Goal: Task Accomplishment & Management: Manage account settings

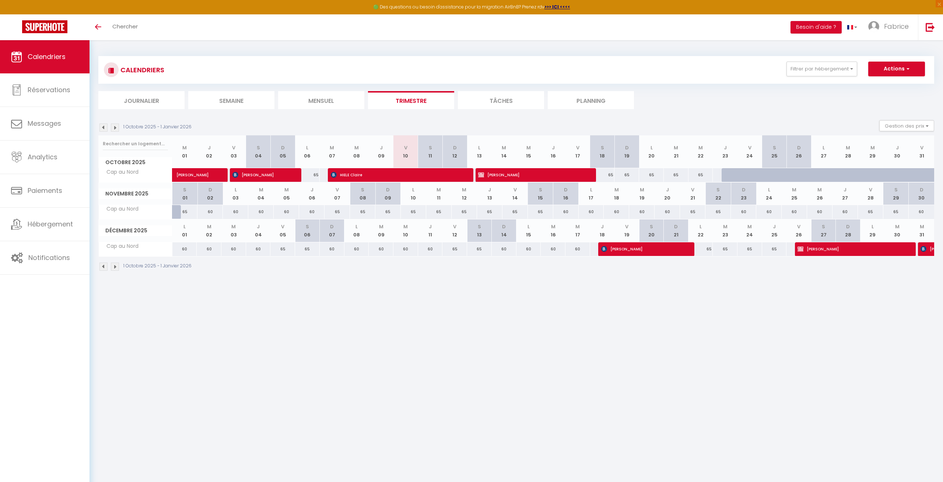
click at [116, 127] on img at bounding box center [115, 127] width 8 height 8
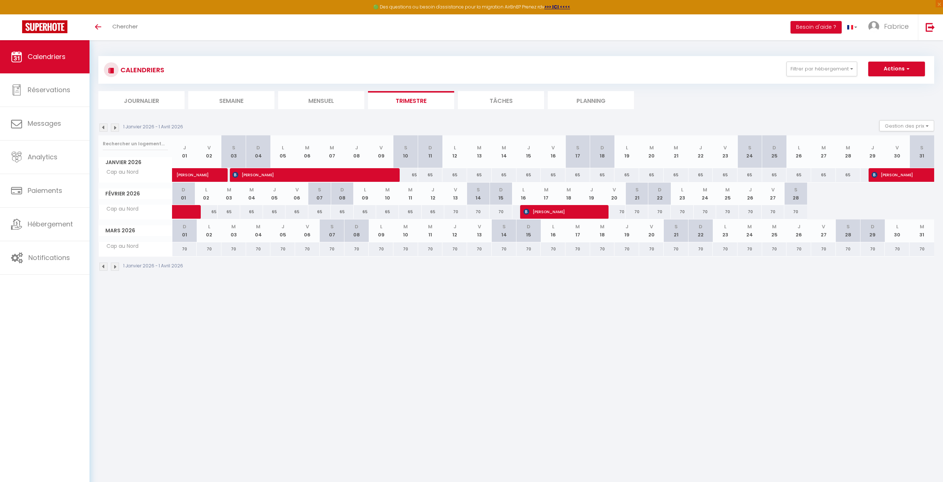
click at [116, 127] on img at bounding box center [115, 127] width 8 height 8
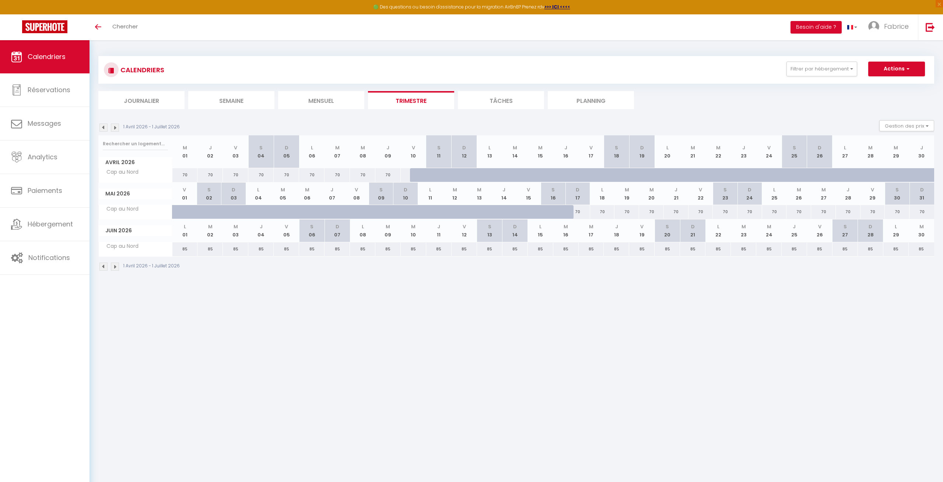
click at [107, 128] on img at bounding box center [103, 127] width 8 height 8
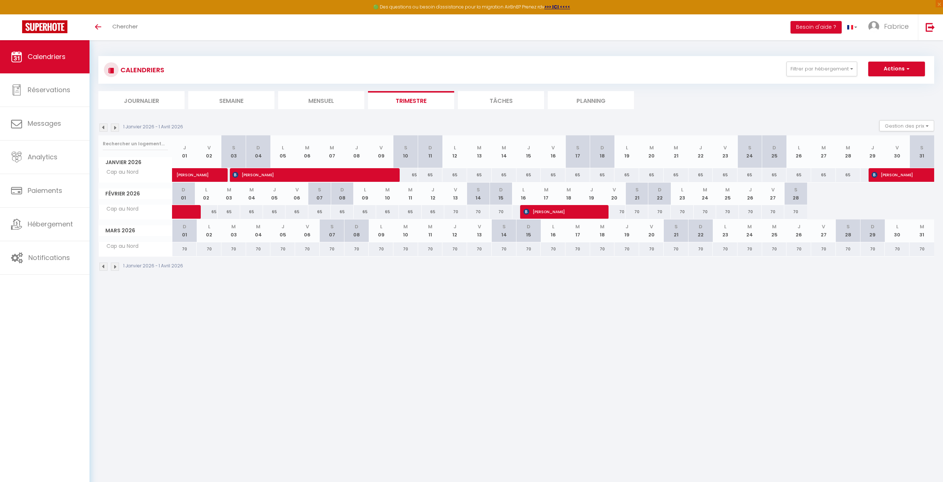
click at [103, 125] on img at bounding box center [103, 127] width 8 height 8
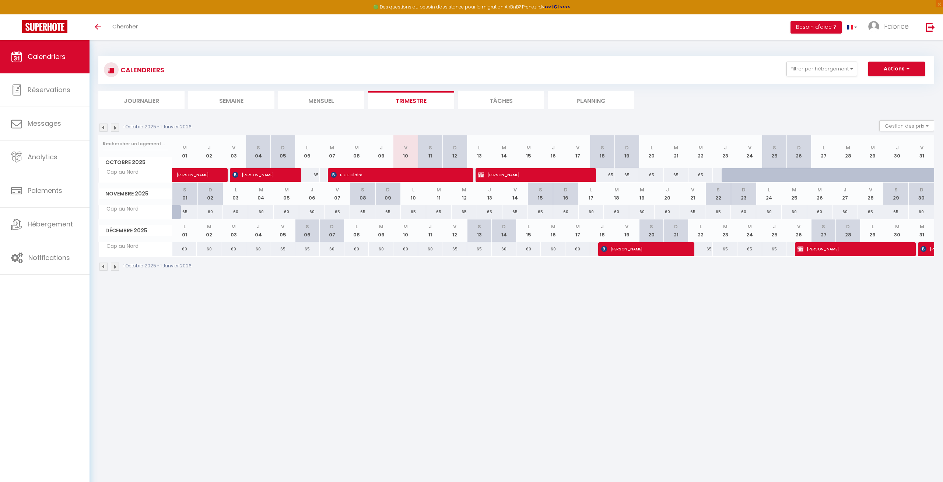
click at [828, 247] on span "[PERSON_NAME]" at bounding box center [851, 249] width 107 height 14
select select "OK"
select select "KO"
select select "1"
select select "0"
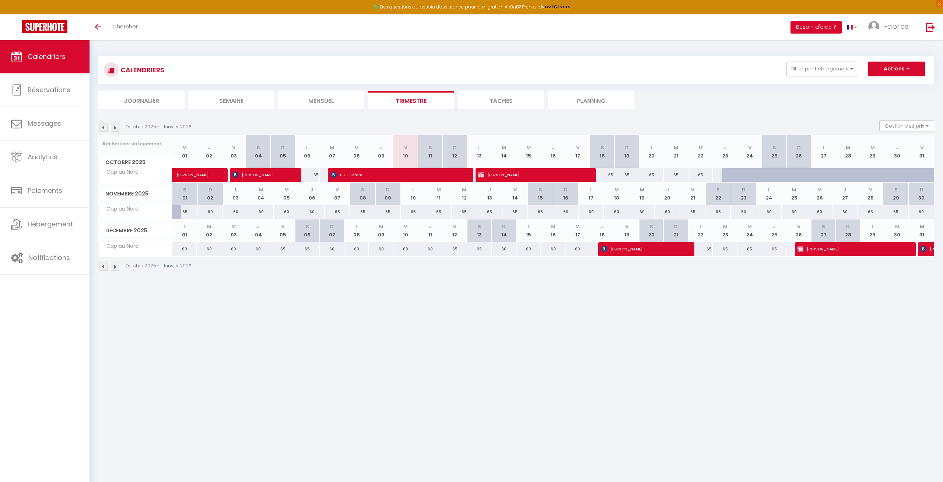
select select "1"
select select
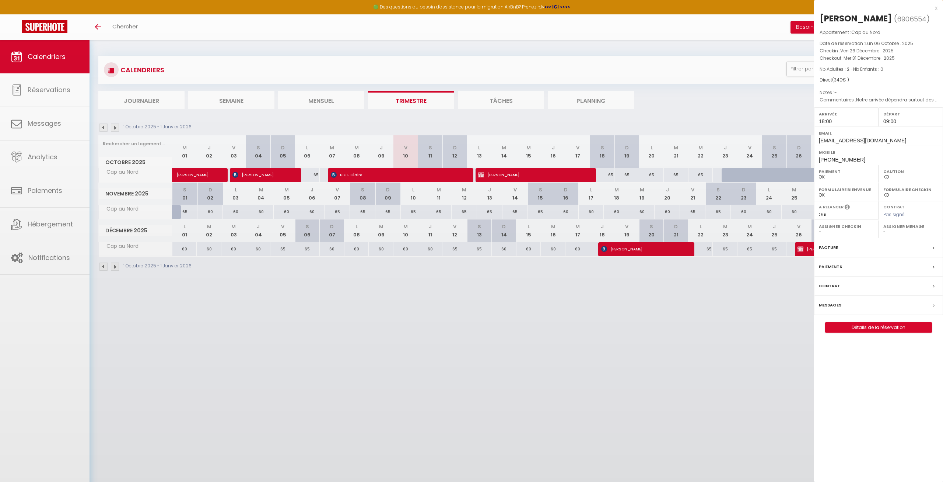
select select "10070"
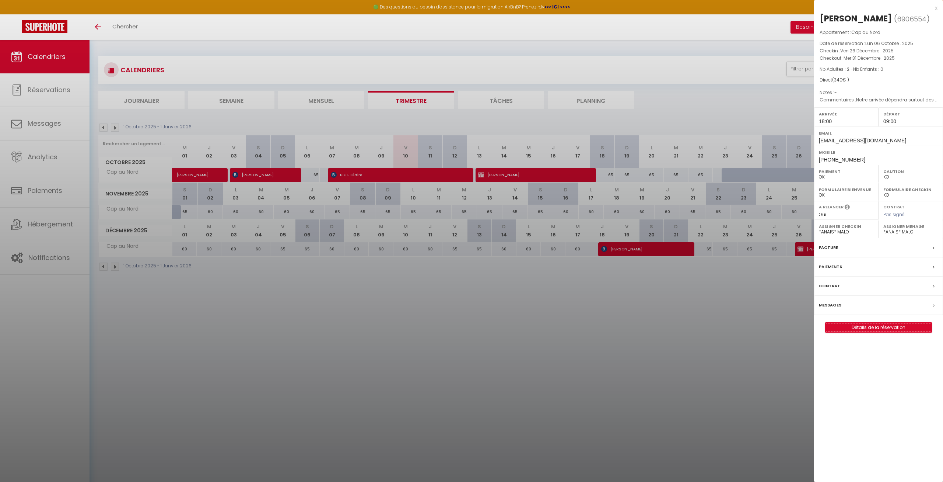
click at [886, 332] on link "Détails de la réservation" at bounding box center [879, 327] width 106 height 10
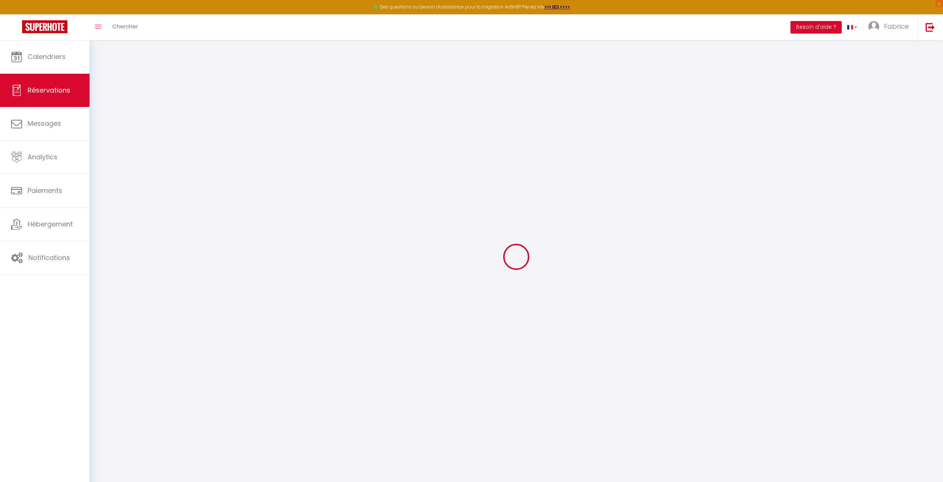
select select
checkbox input "false"
select select
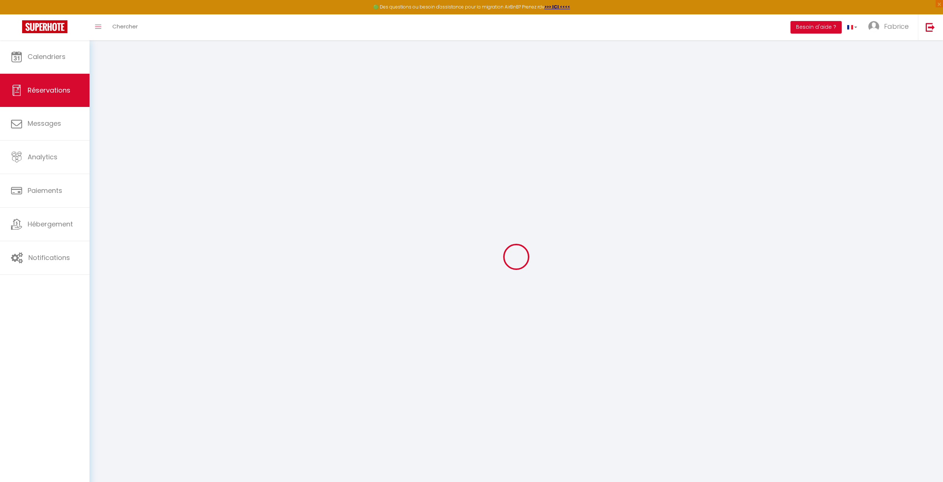
checkbox input "false"
type textarea "Notre arrivée dépendra surtout des conditions de circulation."
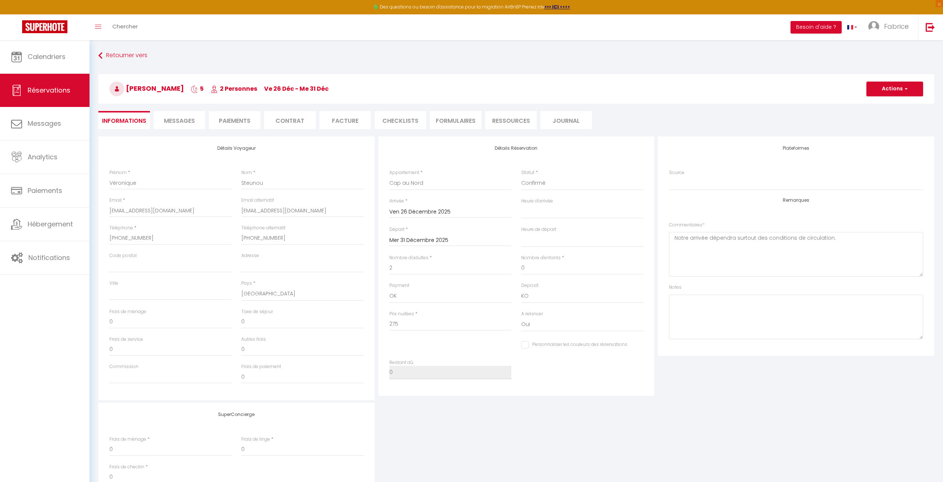
type input "55.9"
type input "9.1"
select select
checkbox input "false"
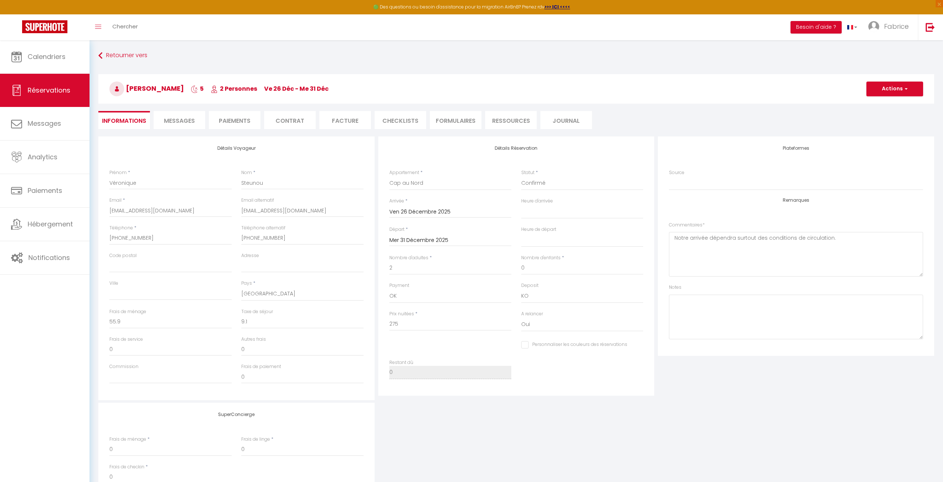
select select "18:00"
select select "09:00"
click at [177, 120] on span "Messages" at bounding box center [179, 120] width 31 height 8
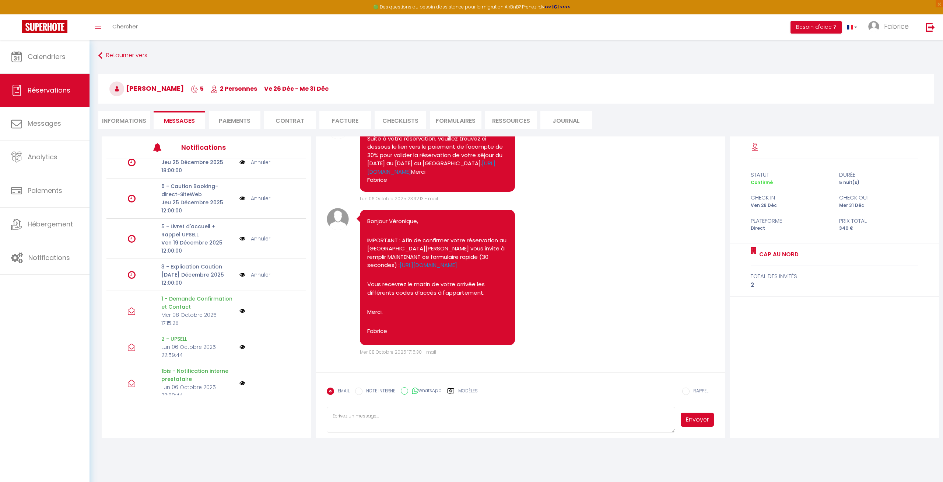
scroll to position [289, 0]
click at [236, 116] on li "Paiements" at bounding box center [235, 120] width 52 height 18
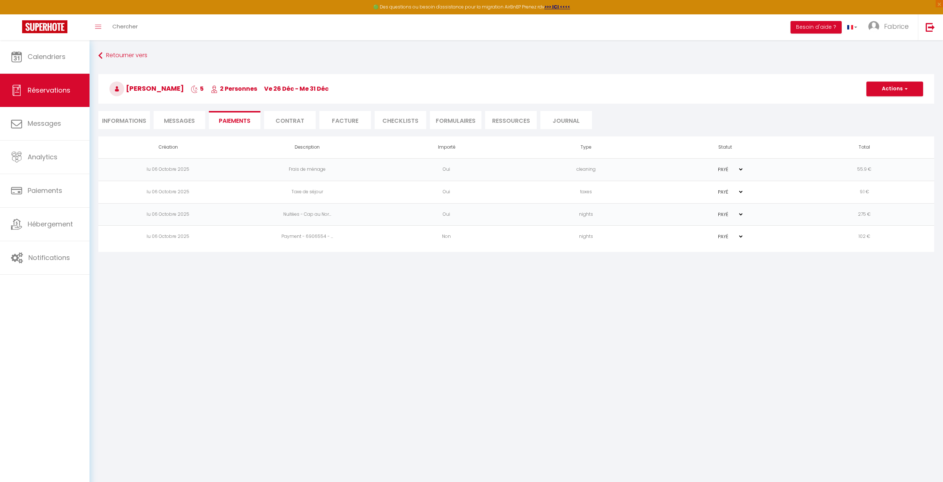
click at [301, 239] on td "Payment - 6906554 - ..." at bounding box center [307, 236] width 139 height 22
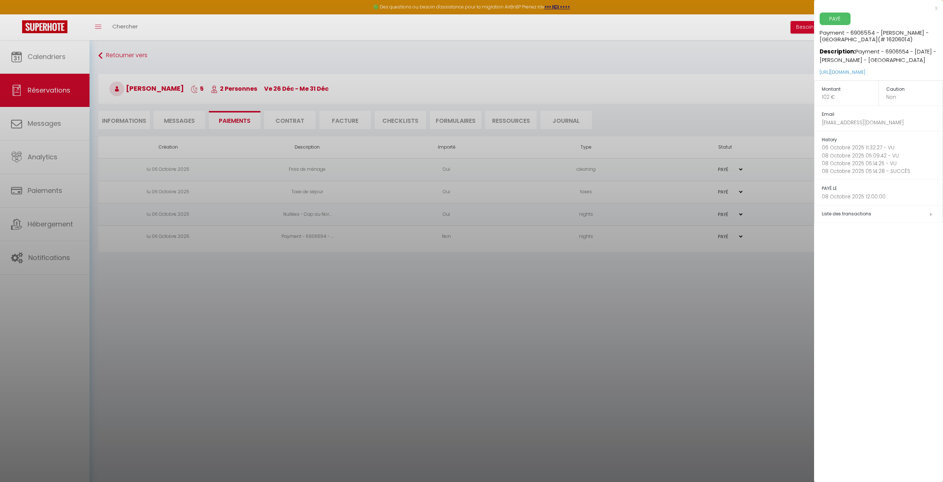
click at [923, 218] on h5 "Liste des transactions" at bounding box center [882, 214] width 121 height 8
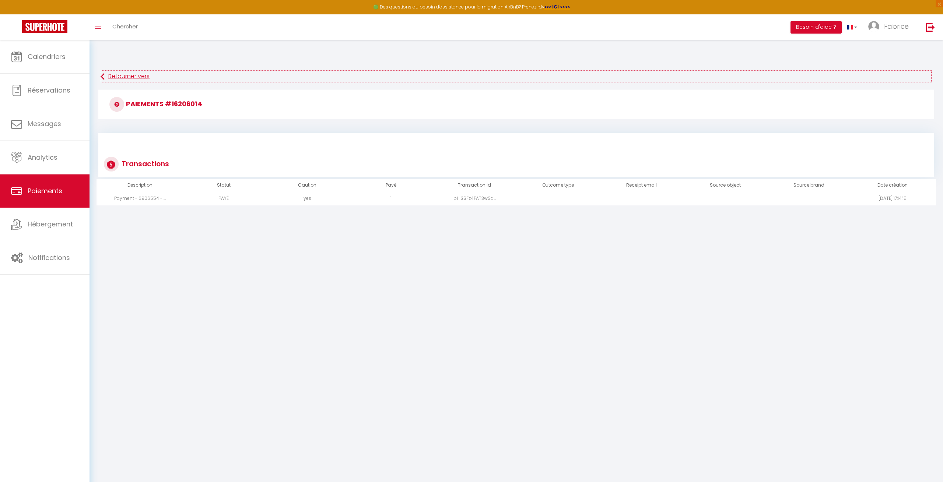
click at [129, 74] on link "Retourner vers" at bounding box center [517, 76] width 832 height 13
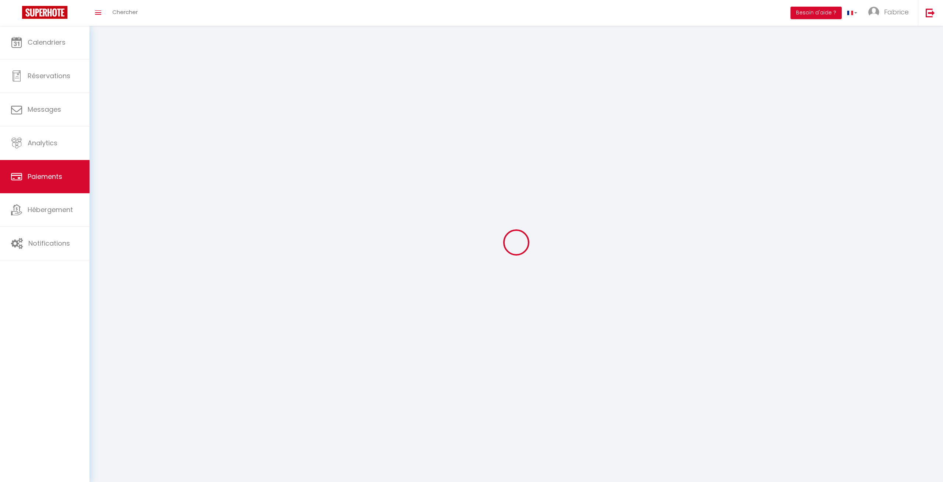
select select "2"
select select "0"
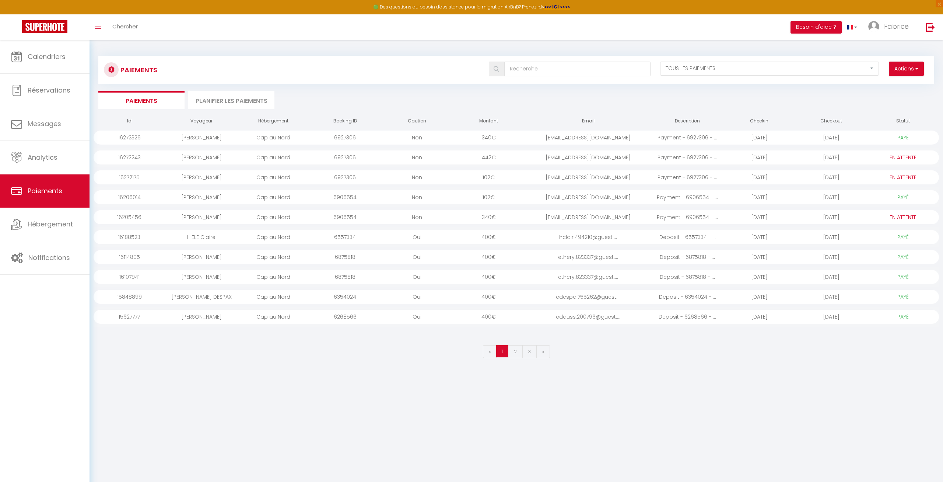
click at [434, 175] on div "Non" at bounding box center [417, 177] width 72 height 14
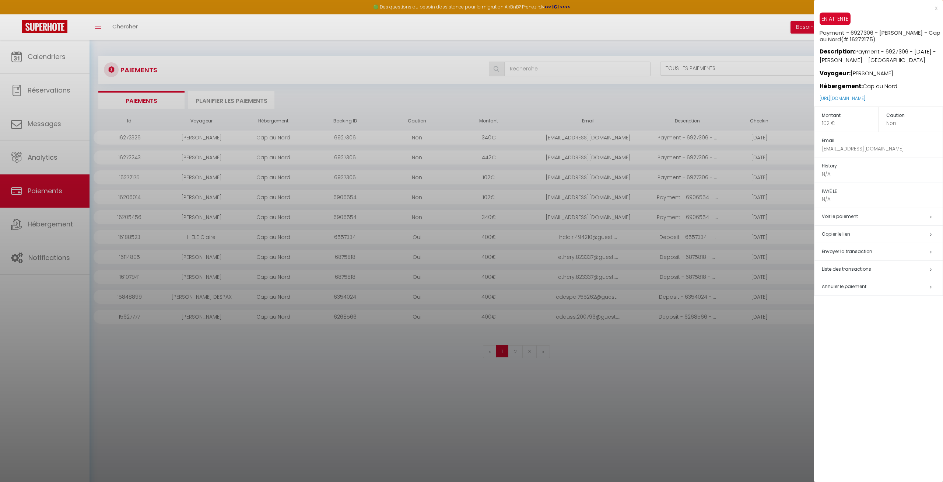
click at [929, 286] on h5 "Annuler le paiement" at bounding box center [882, 286] width 121 height 8
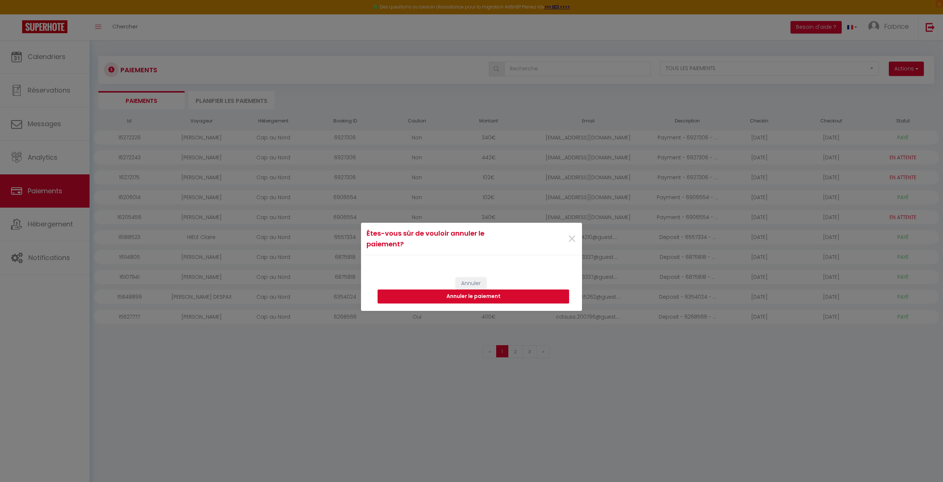
click at [503, 296] on button "Annuler le paiement" at bounding box center [474, 296] width 192 height 14
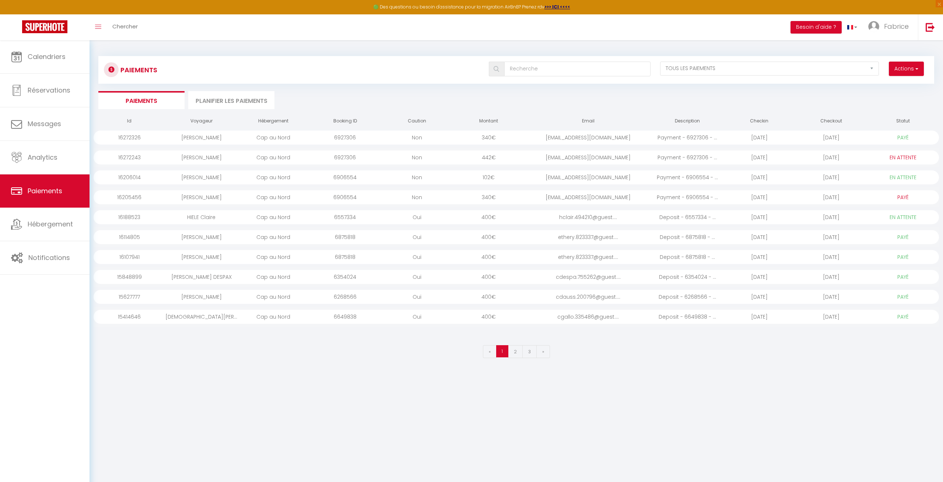
click at [539, 160] on div "[EMAIL_ADDRESS][DOMAIN_NAME]" at bounding box center [588, 157] width 127 height 14
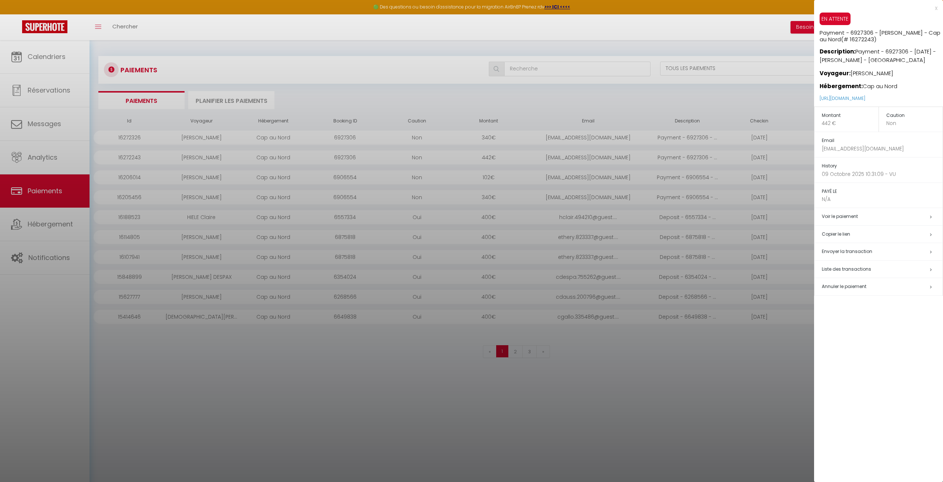
click at [742, 373] on div at bounding box center [471, 241] width 943 height 482
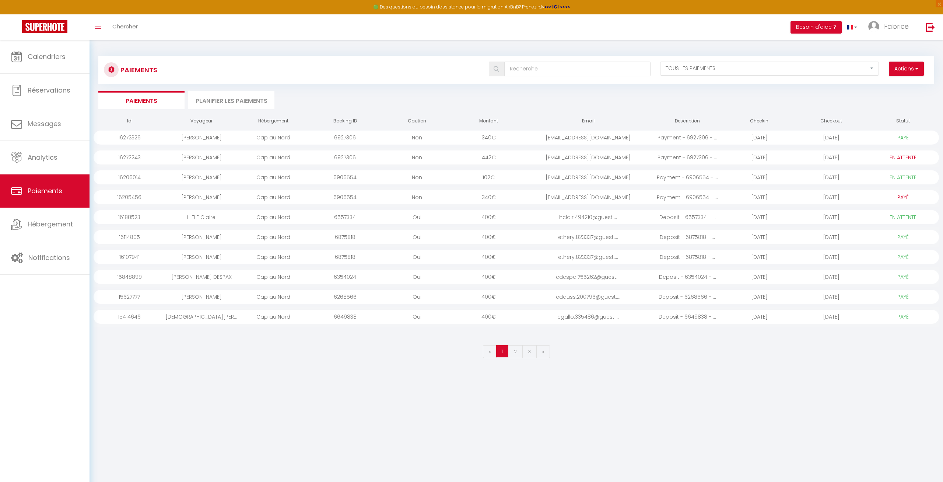
click at [566, 155] on div "[EMAIL_ADDRESS][DOMAIN_NAME]" at bounding box center [588, 157] width 127 height 14
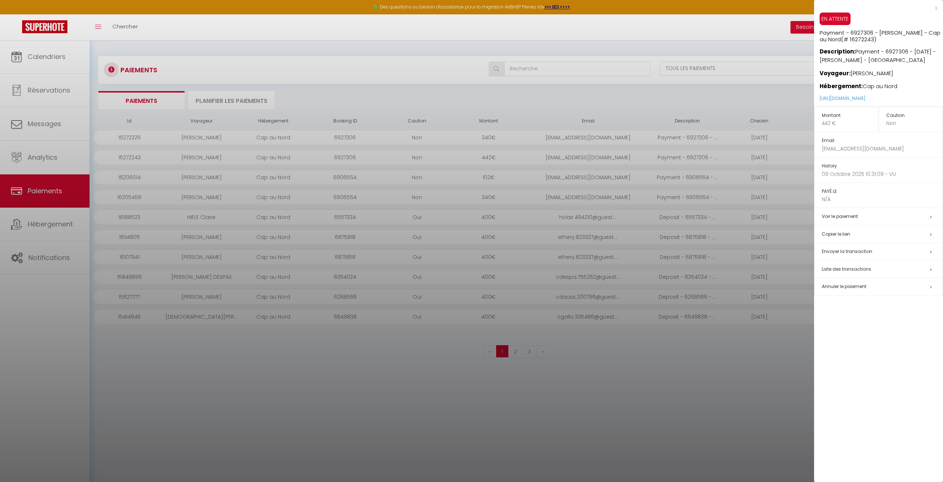
click at [847, 284] on span "Annuler le paiement" at bounding box center [844, 286] width 45 height 6
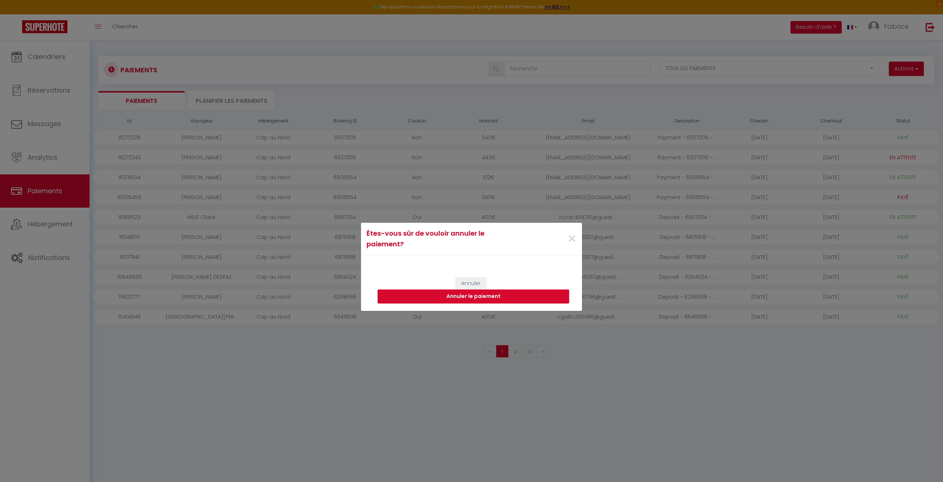
click at [522, 296] on button "Annuler le paiement" at bounding box center [474, 296] width 192 height 14
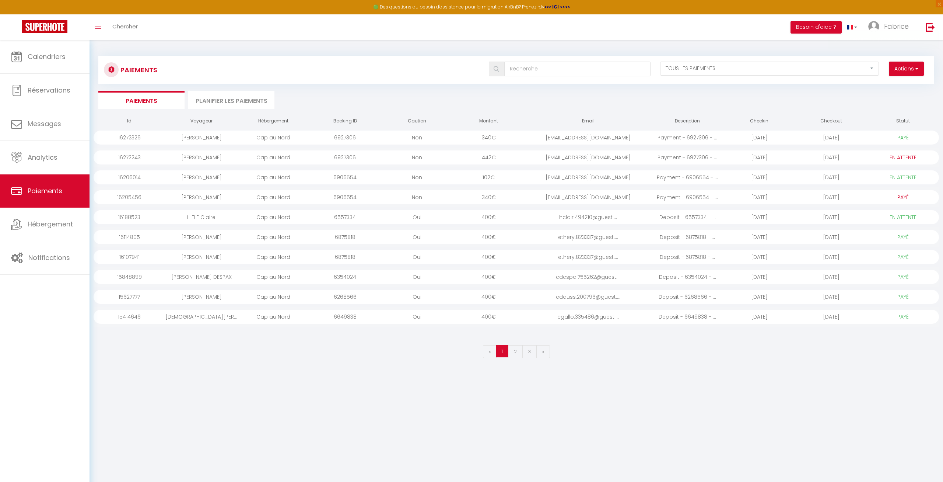
select select "0"
select select "1"
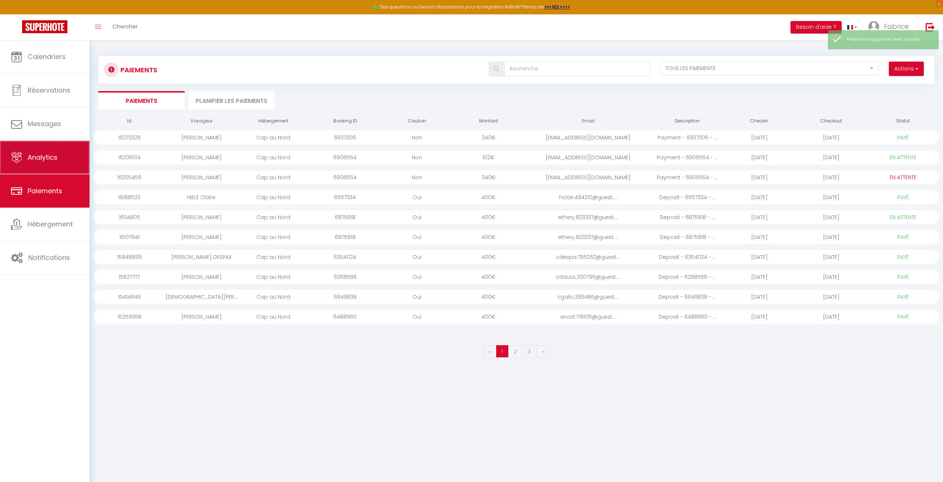
click at [51, 153] on link "Analytics" at bounding box center [45, 157] width 90 height 33
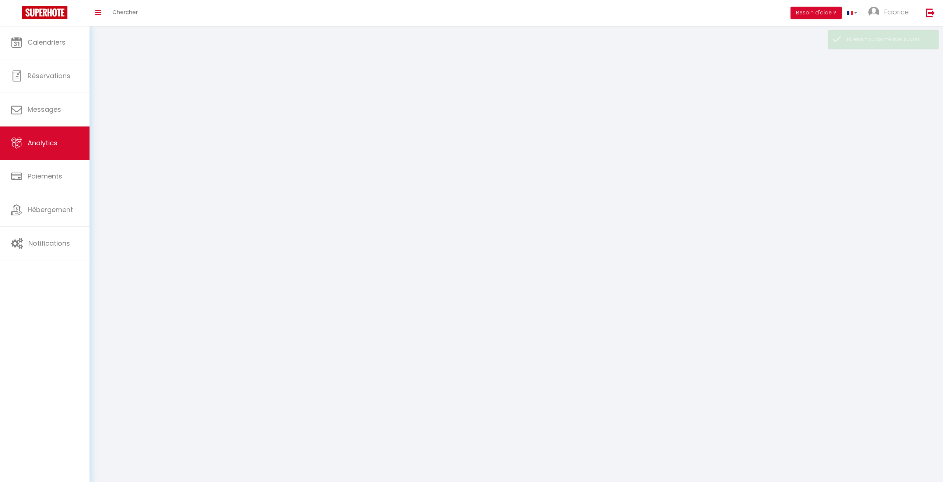
select select "2025"
select select "10"
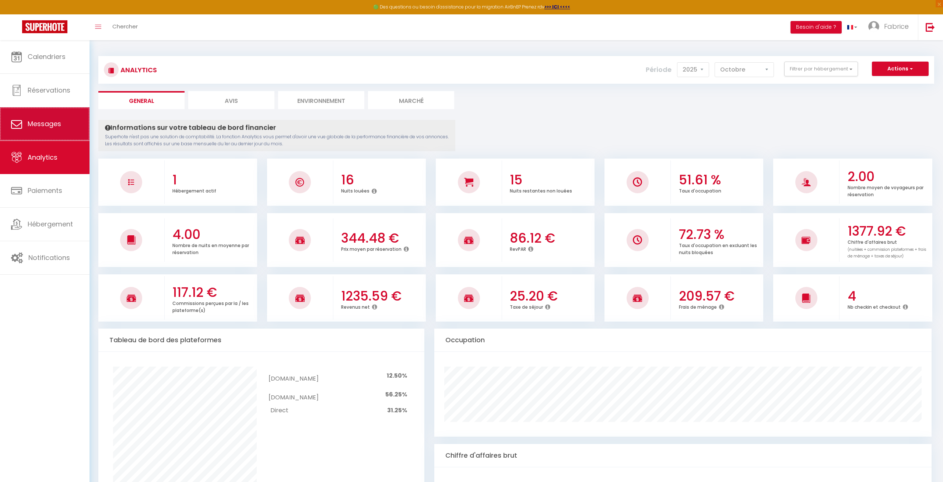
click at [34, 121] on span "Messages" at bounding box center [45, 123] width 34 height 9
select select "message"
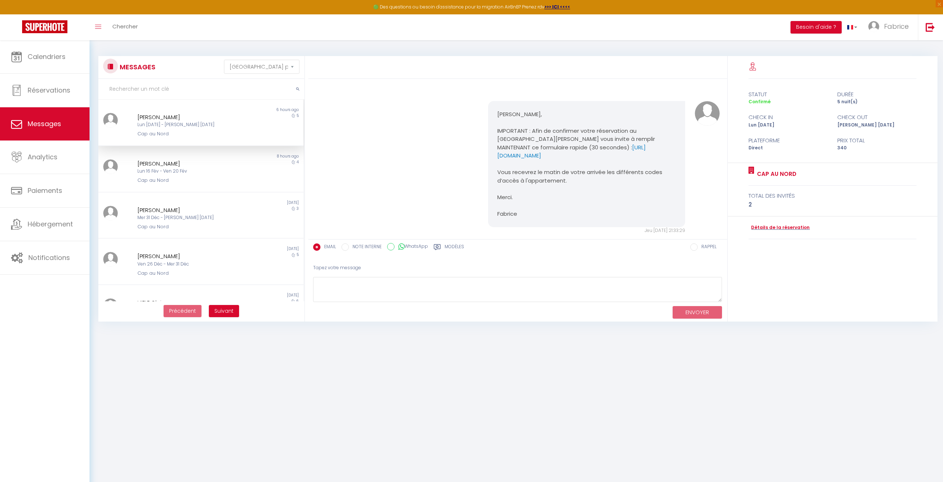
scroll to position [1007, 0]
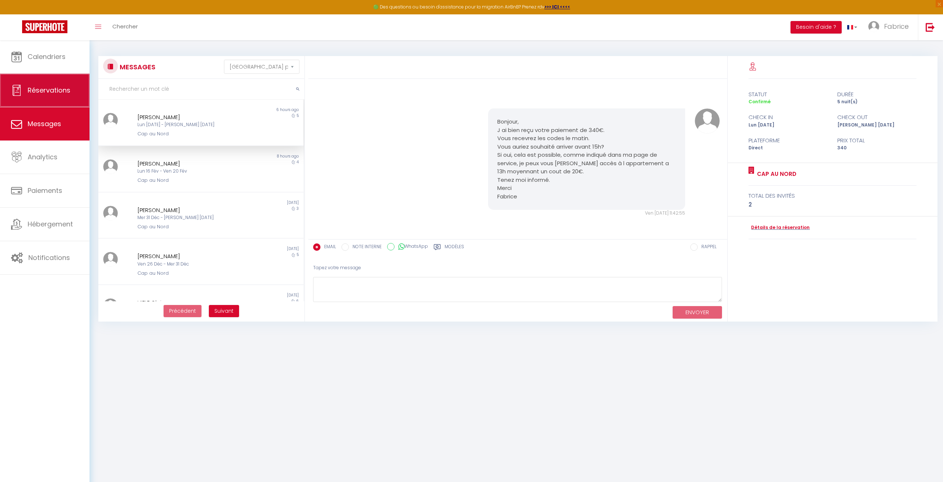
click at [32, 91] on span "Réservations" at bounding box center [49, 89] width 43 height 9
select select "not_cancelled"
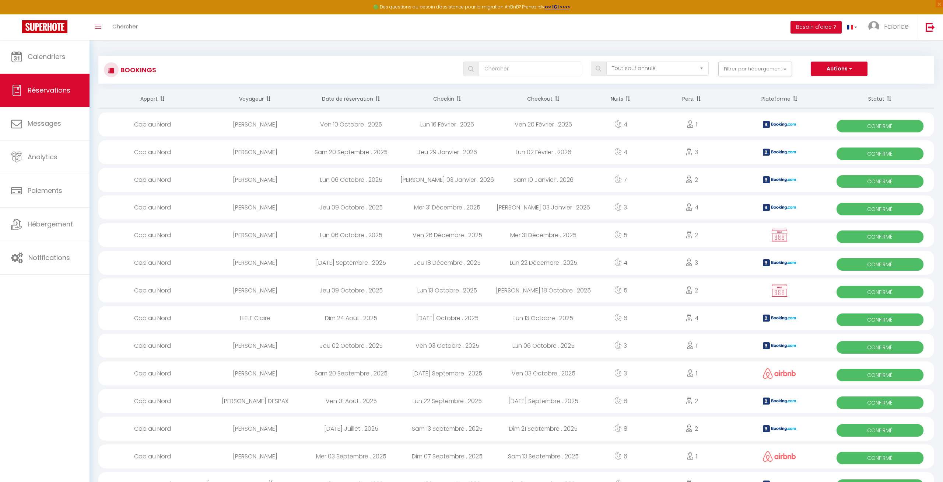
click at [365, 288] on div "Jeu 09 Octobre . 2025" at bounding box center [351, 290] width 96 height 24
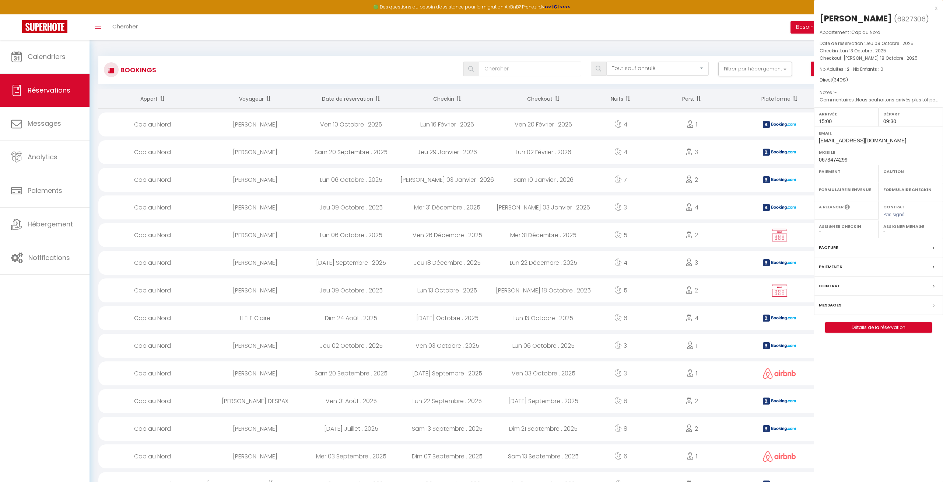
select select "OK"
select select "KO"
select select "1"
select select "0"
select select "1"
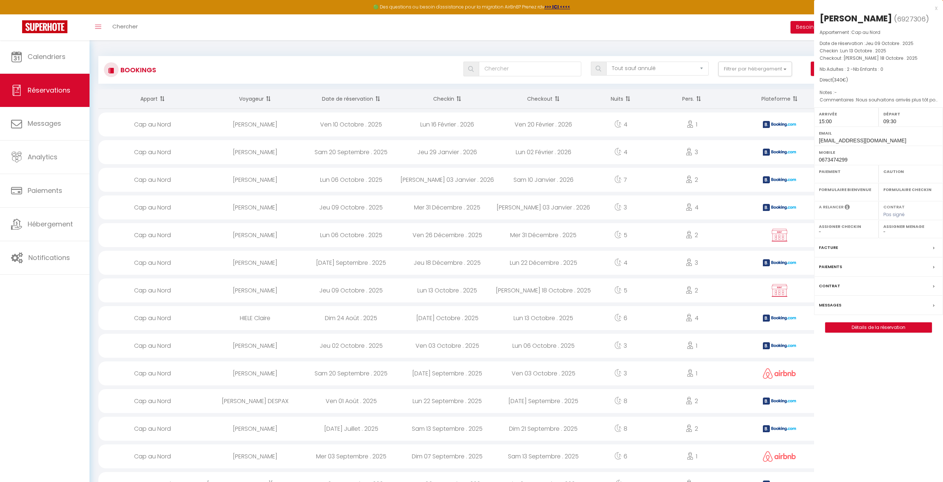
select select
select select "10070"
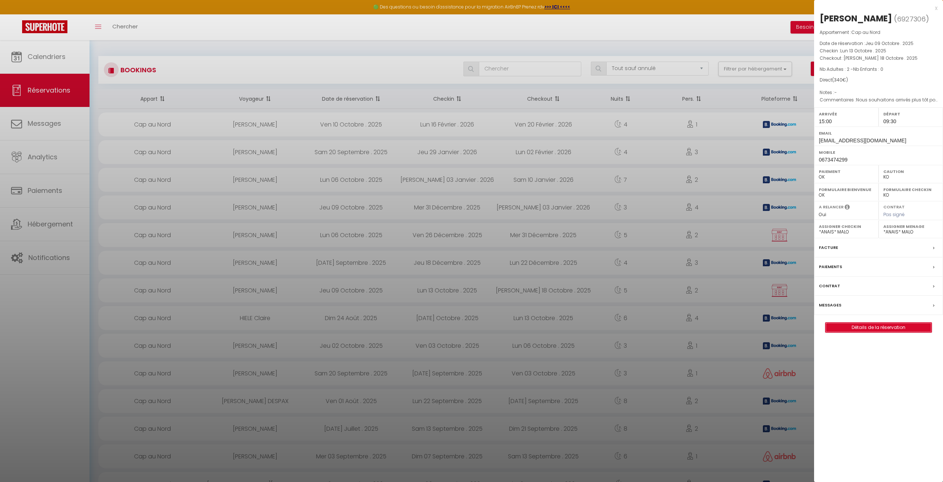
click at [875, 324] on link "Détails de la réservation" at bounding box center [879, 327] width 106 height 10
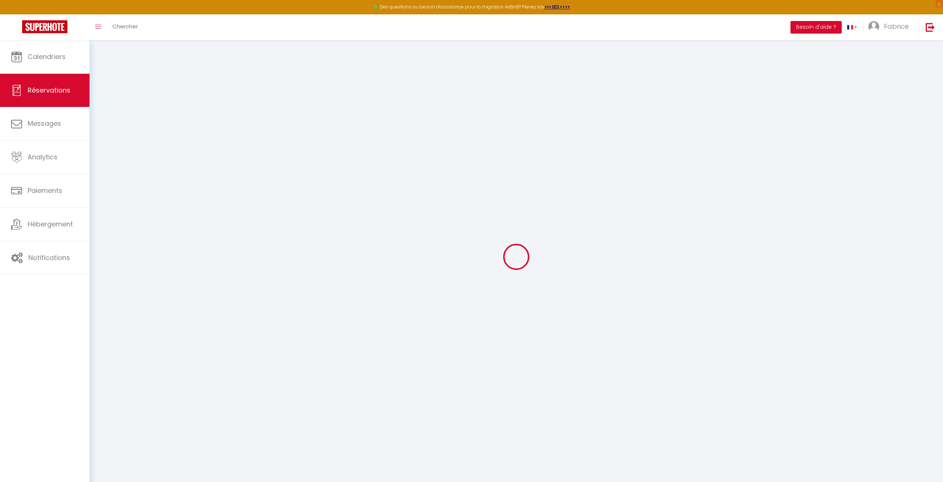
type input "[PERSON_NAME]"
type input "[EMAIL_ADDRESS][DOMAIN_NAME]"
type input "0673474299"
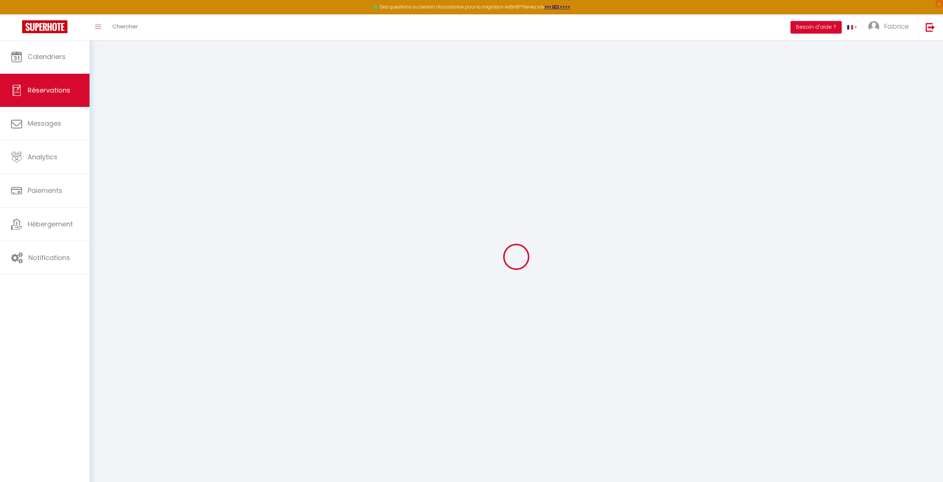
type input "0673474299"
select select "FR"
select select "69422"
select select "1"
type input "Lun 13 Octobre 2025"
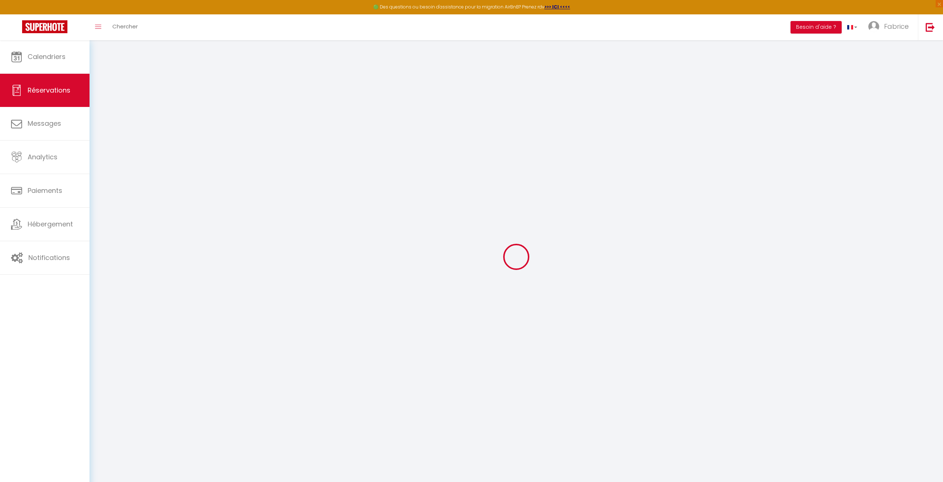
select select
type input "Sam 18 Octobre 2025"
select select
type input "2"
select select "12"
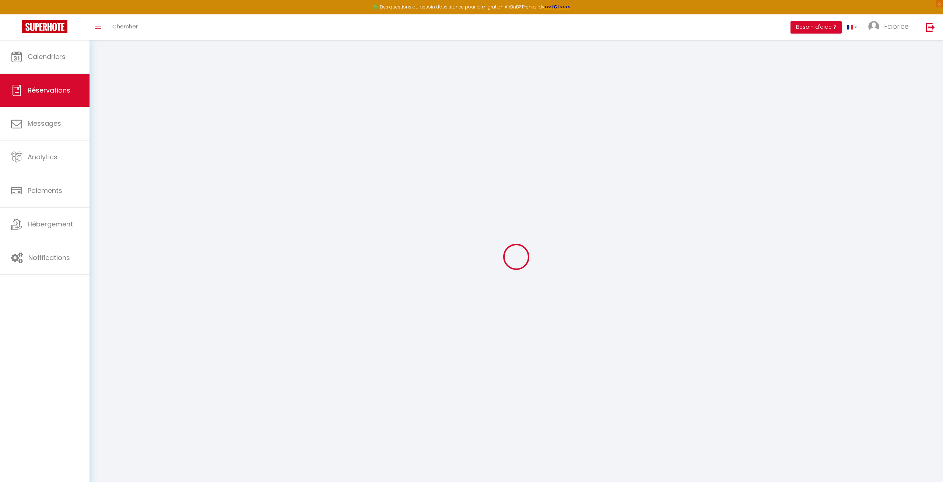
select select
type input "275"
checkbox input "false"
type input "0"
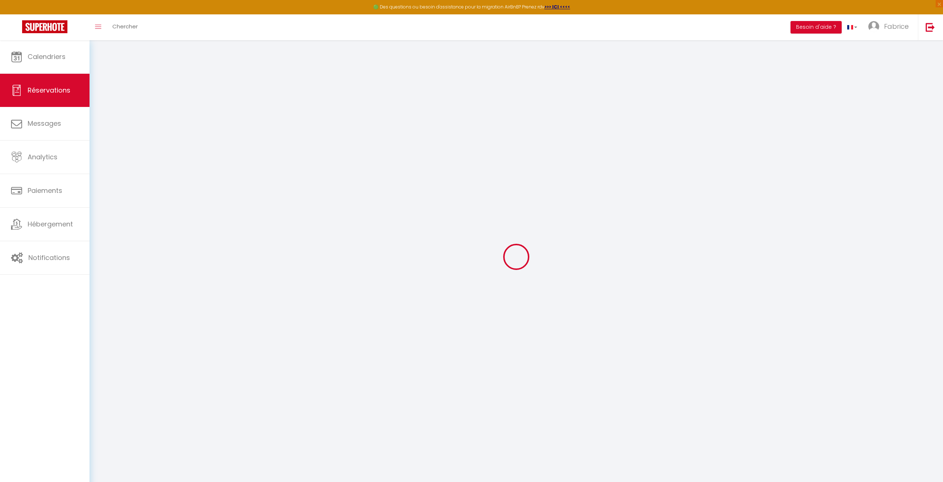
type input "0"
select select
select select "14"
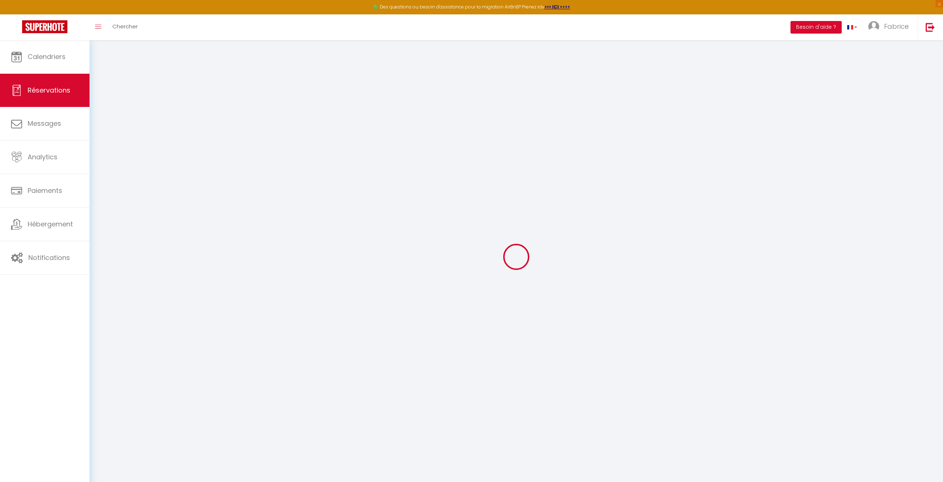
checkbox input "false"
select select
checkbox input "false"
select select
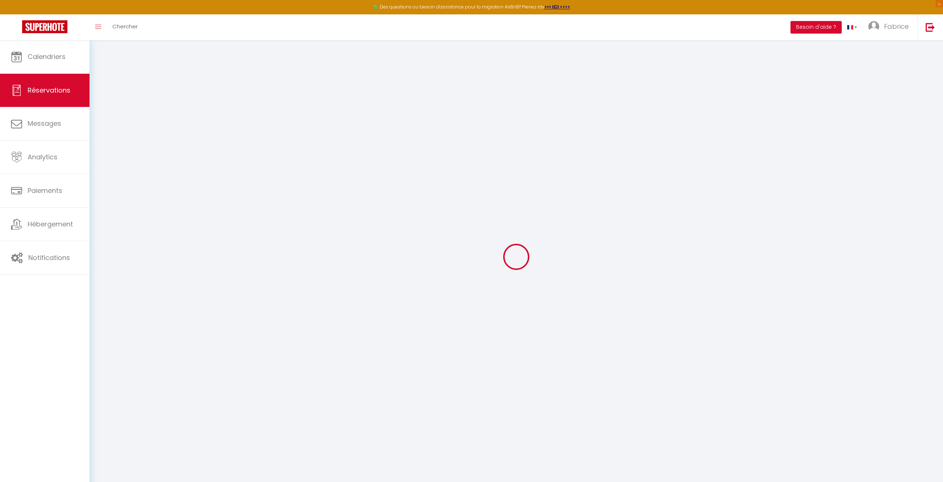
select select
checkbox input "false"
select select
checkbox input "false"
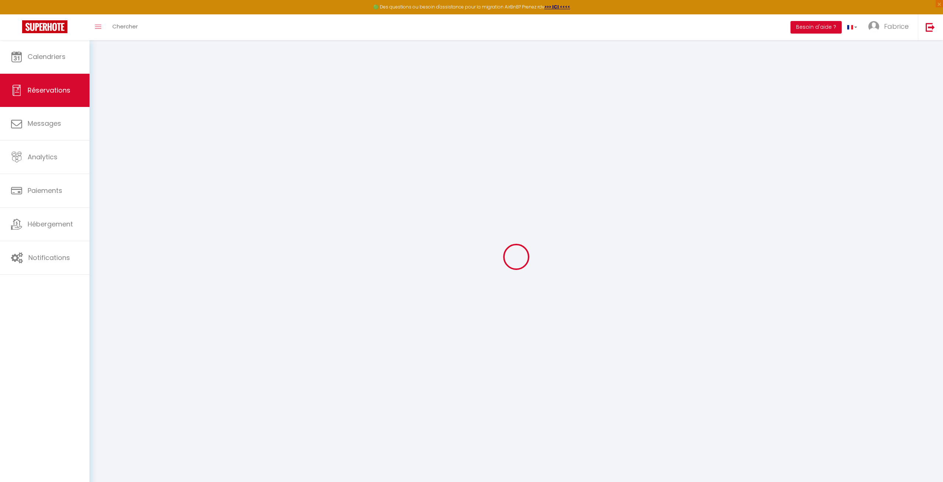
type textarea "Nous souhaitons arrivés plus tôt pour déposer les affaires valise etc...."
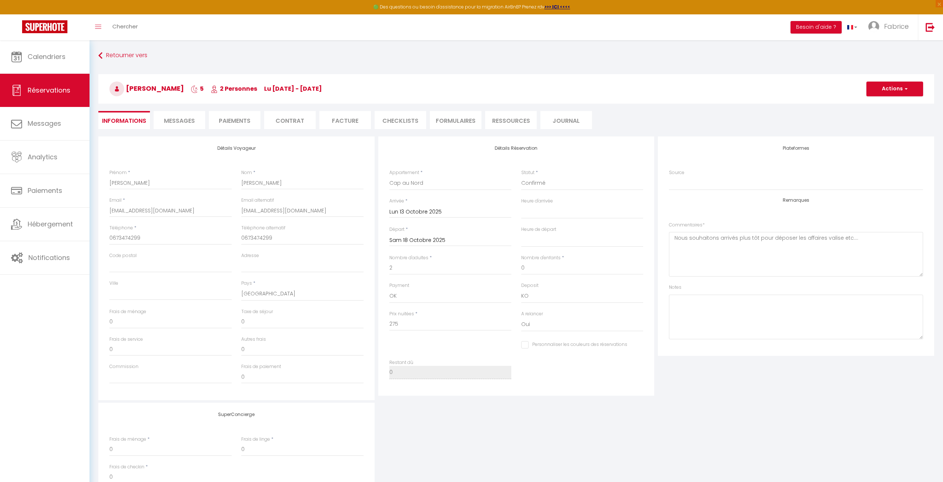
type input "55.9"
type input "9.1"
select select
checkbox input "false"
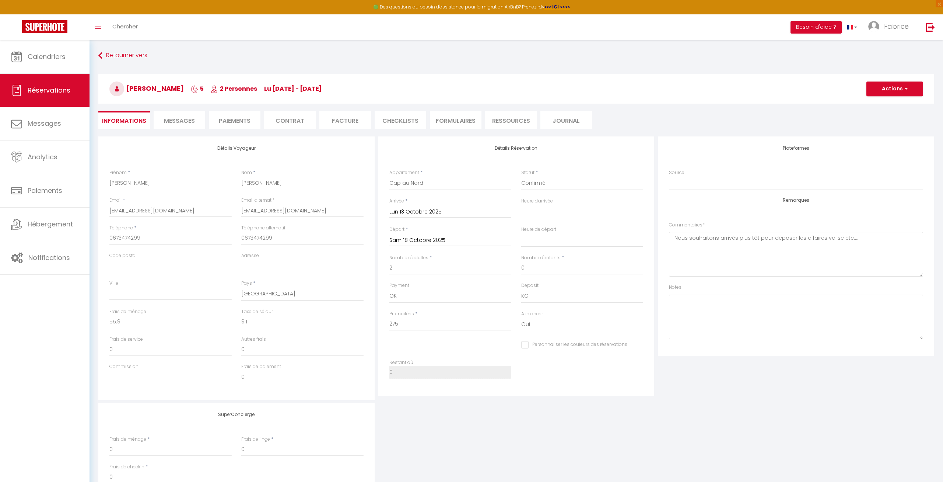
select select "15:00"
select select "09:30"
click at [171, 119] on span "Messages" at bounding box center [179, 120] width 31 height 8
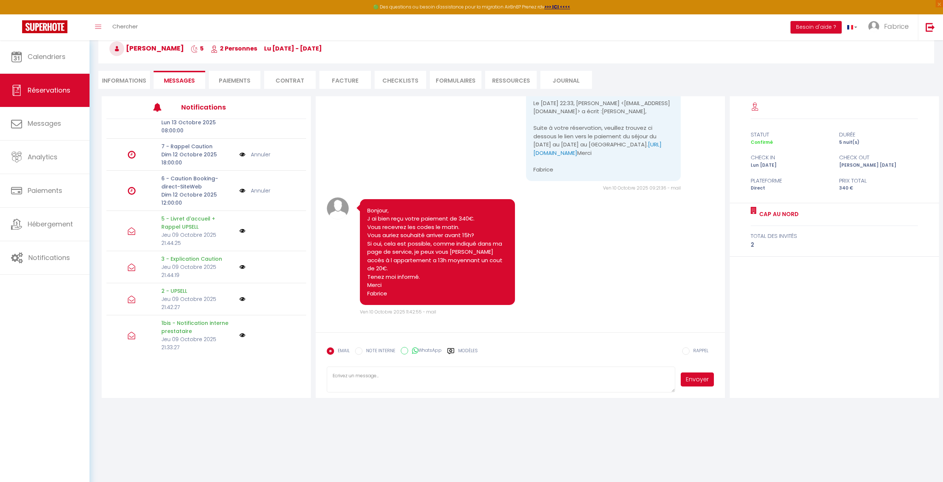
scroll to position [901, 0]
click at [231, 79] on li "Paiements" at bounding box center [235, 80] width 52 height 18
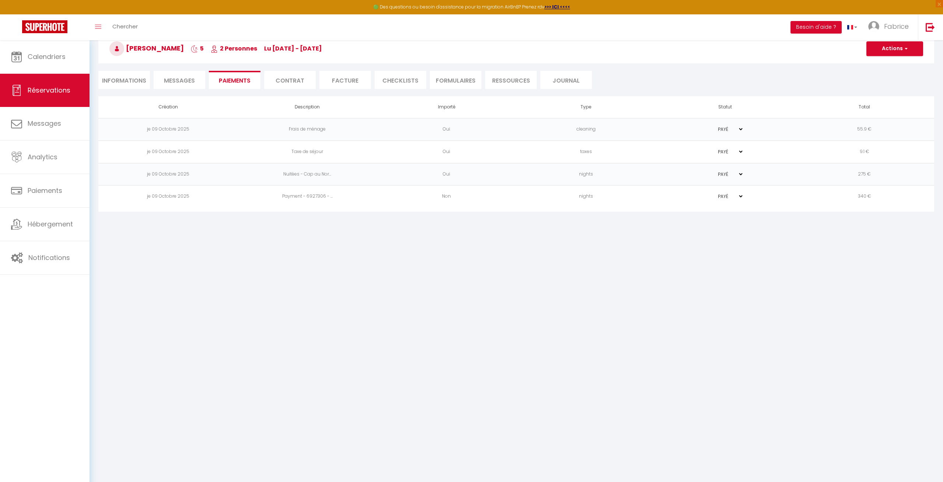
click at [707, 126] on select "PAYÉ EN ATTENTE" at bounding box center [725, 129] width 37 height 7
click at [762, 105] on th "Statut" at bounding box center [725, 107] width 139 height 22
click at [909, 47] on button "Actions" at bounding box center [895, 48] width 57 height 15
click at [757, 87] on ul "Informations Messages Paiements Contrat Facture CHECKLISTS FORMULAIRES Ressourc…" at bounding box center [516, 80] width 836 height 18
click at [276, 83] on li "Contrat" at bounding box center [290, 80] width 52 height 18
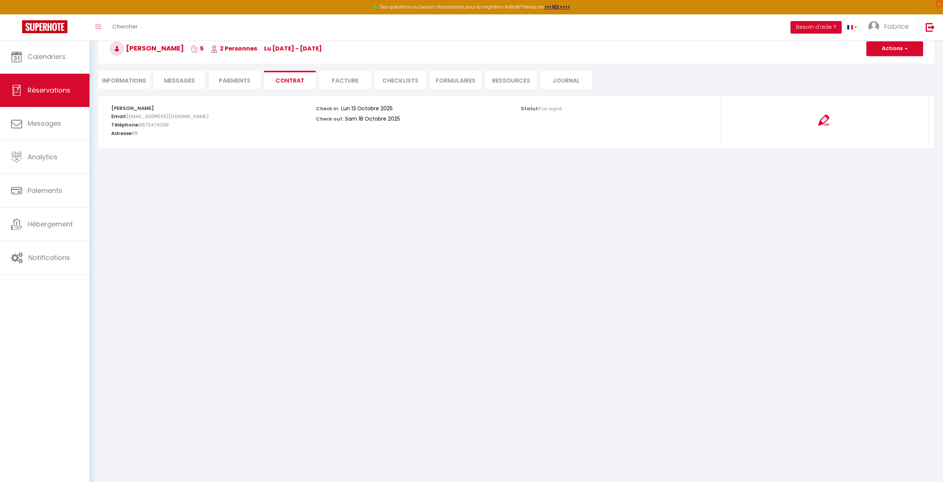
click at [352, 80] on li "Facture" at bounding box center [345, 80] width 52 height 18
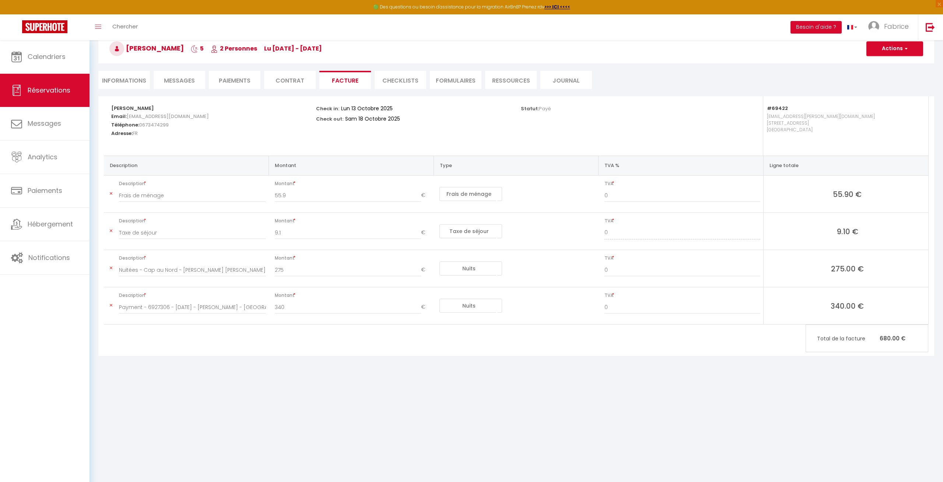
click at [405, 84] on li "CHECKLISTS" at bounding box center [401, 80] width 52 height 18
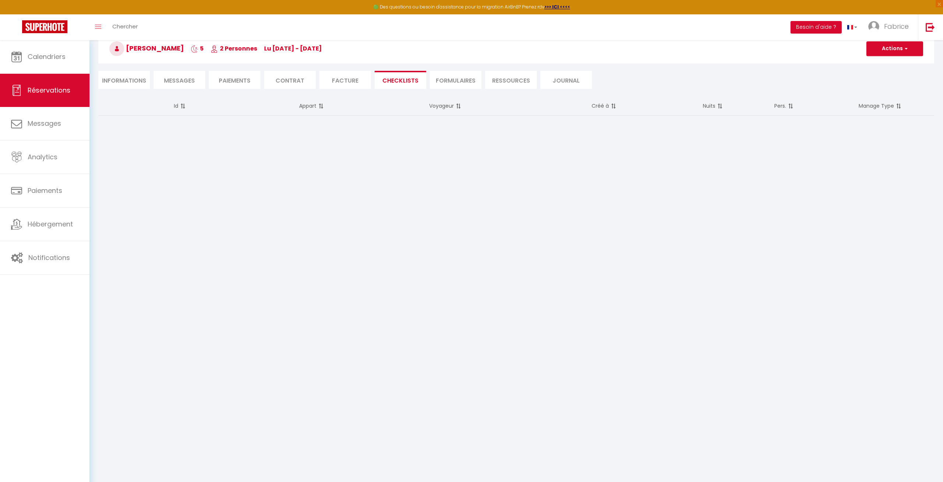
click at [444, 80] on li "FORMULAIRES" at bounding box center [456, 80] width 52 height 18
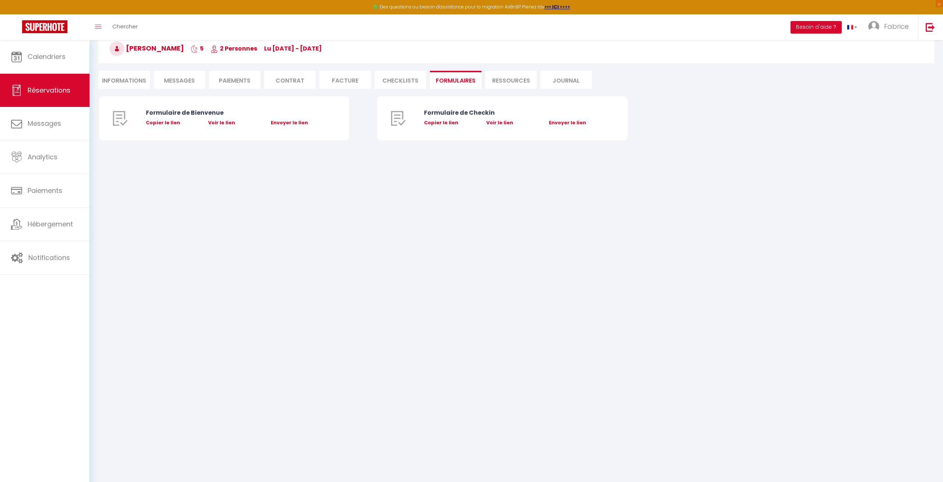
click at [506, 83] on li "Ressources" at bounding box center [511, 80] width 52 height 18
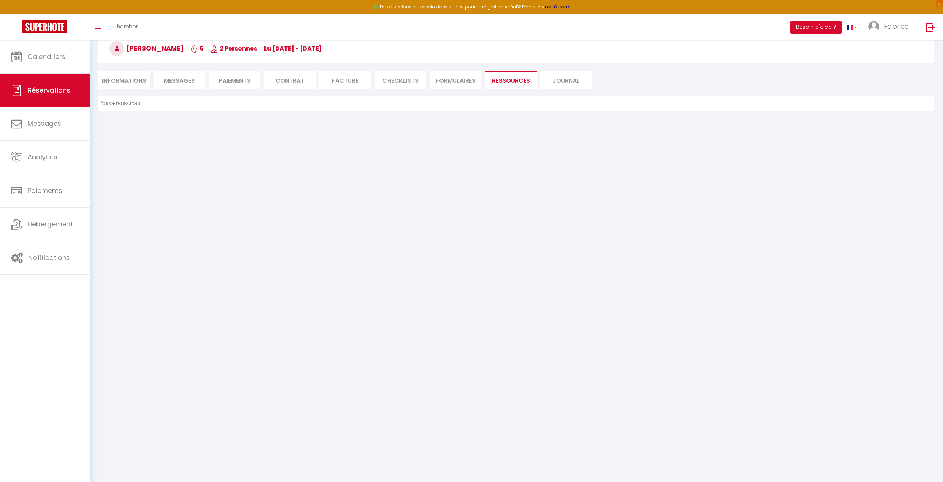
click at [576, 81] on li "Journal" at bounding box center [567, 80] width 52 height 18
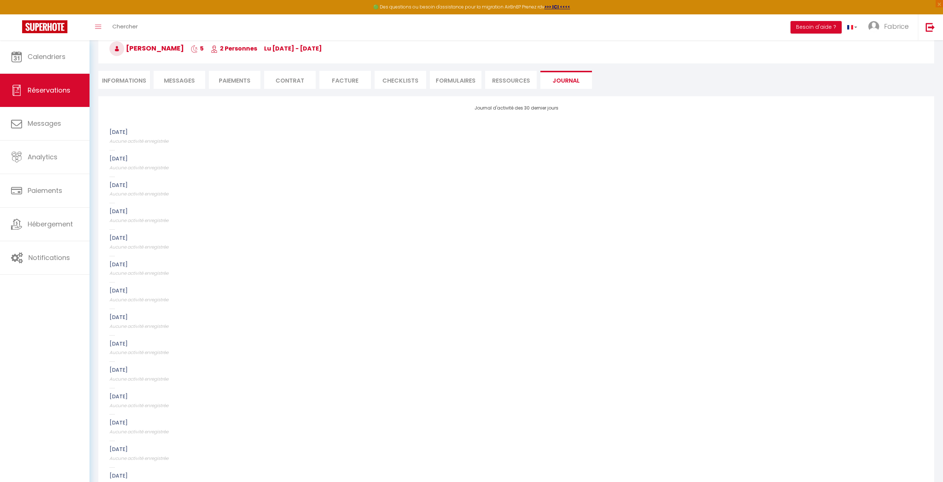
click at [127, 81] on li "Informations" at bounding box center [124, 80] width 52 height 18
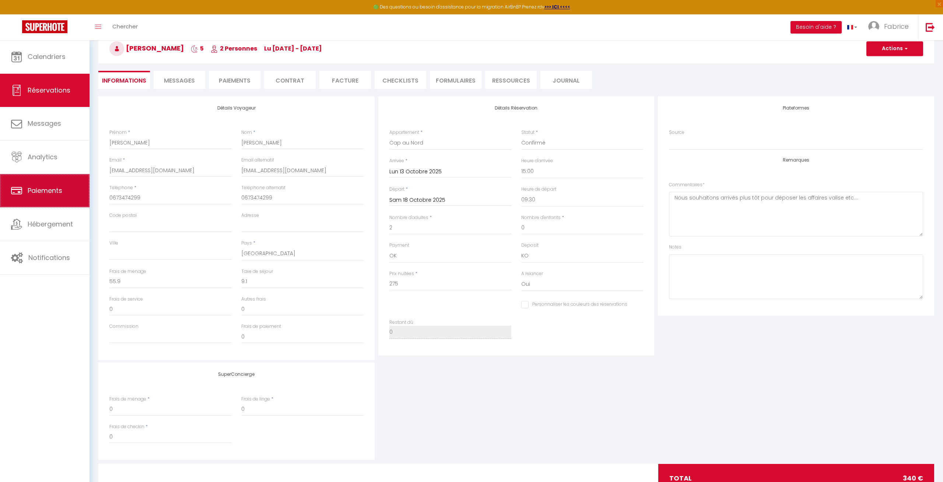
click at [44, 189] on span "Paiements" at bounding box center [45, 190] width 35 height 9
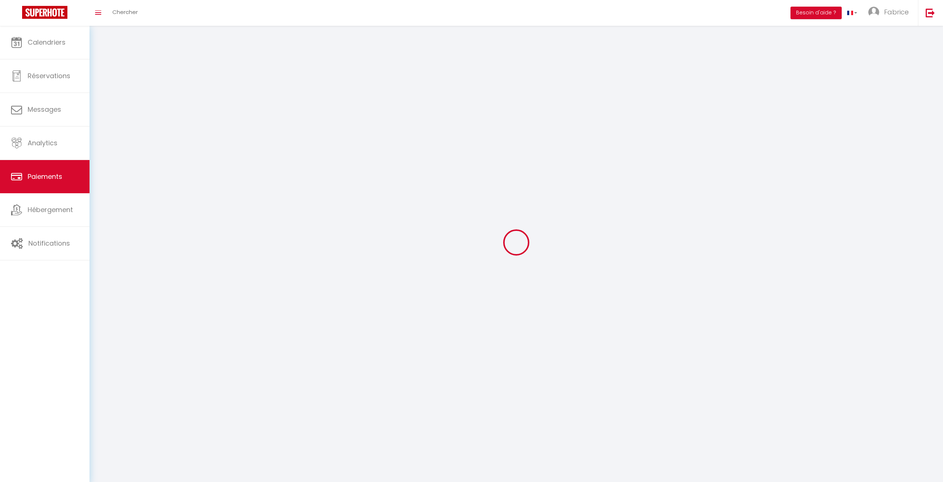
select select "2"
select select "0"
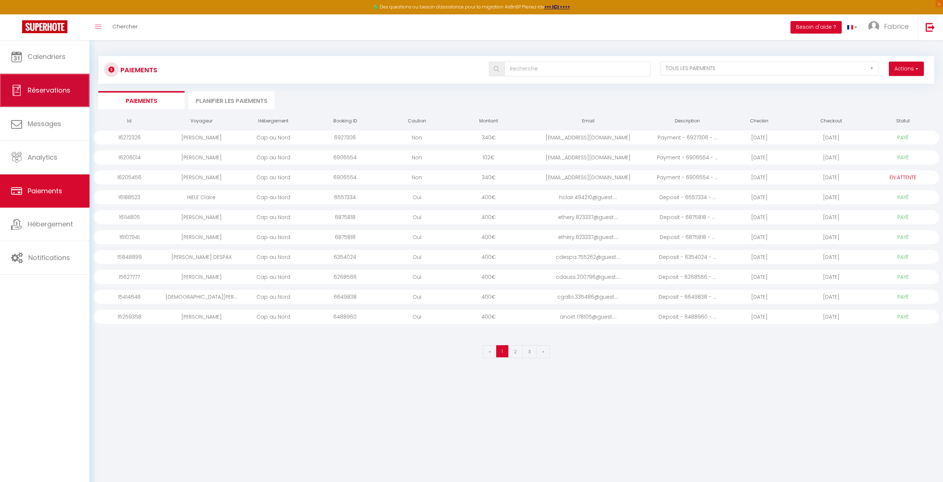
click at [38, 85] on link "Réservations" at bounding box center [45, 90] width 90 height 33
select select "not_cancelled"
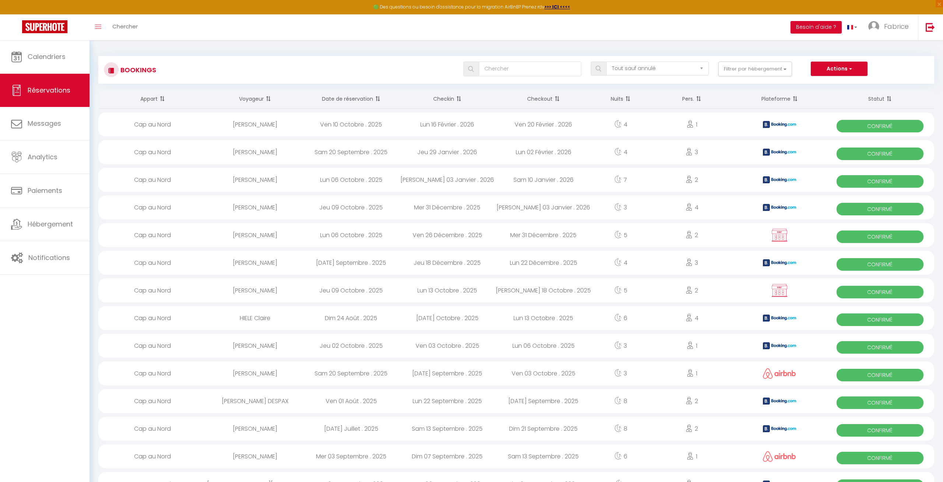
click at [366, 236] on div "Lun 06 Octobre . 2025" at bounding box center [351, 235] width 96 height 24
select select "OK"
select select "KO"
select select "1"
select select "0"
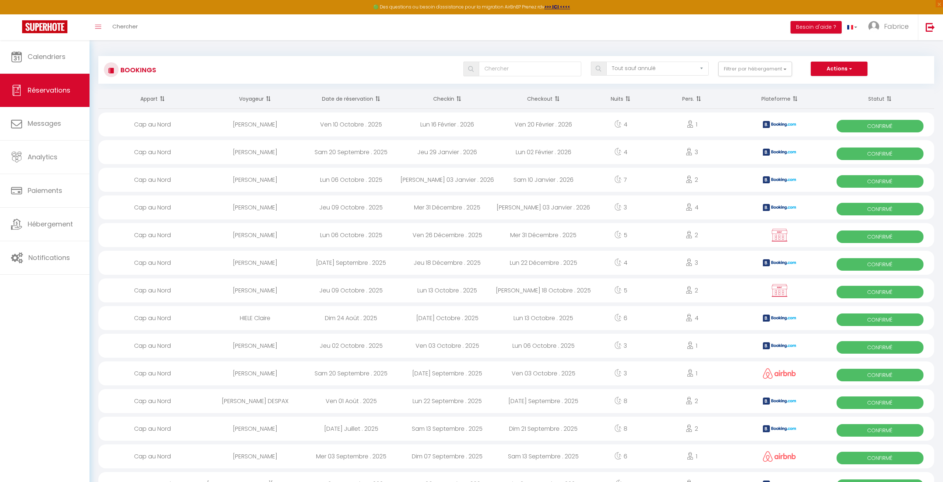
select select "1"
select select
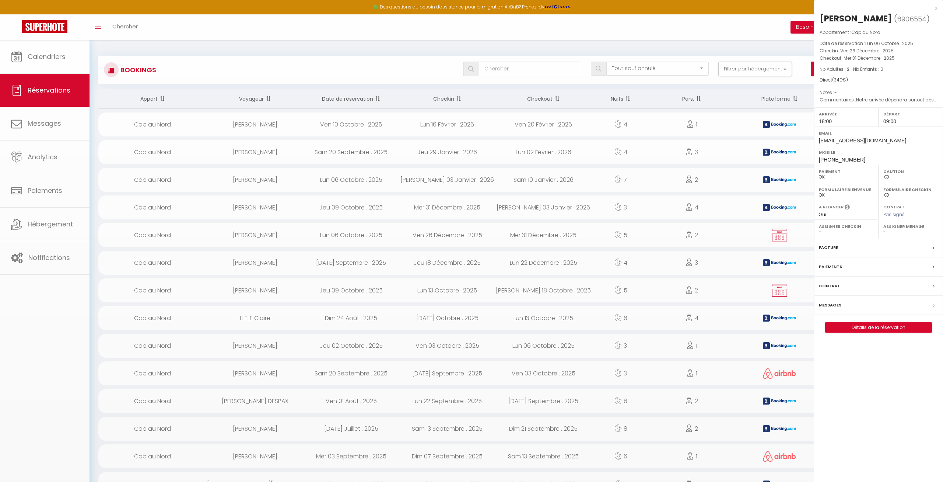
select select "10070"
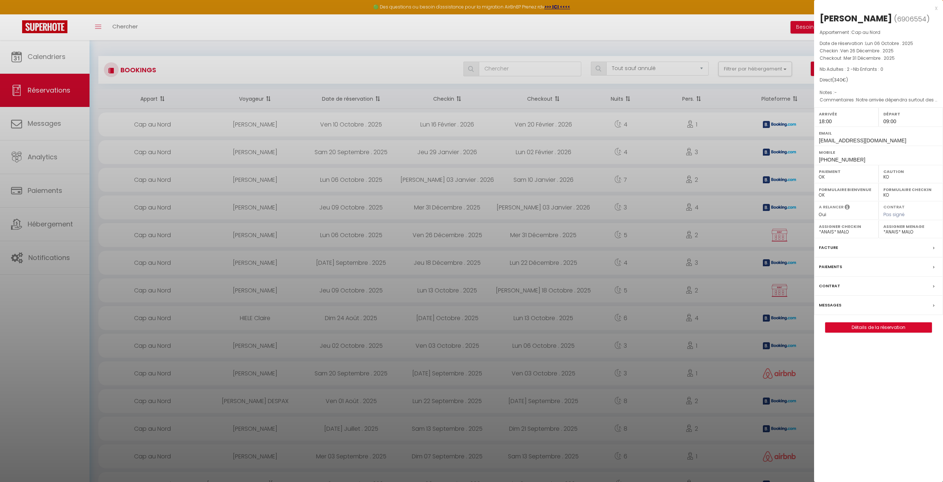
click at [925, 315] on div "Messages" at bounding box center [878, 305] width 129 height 19
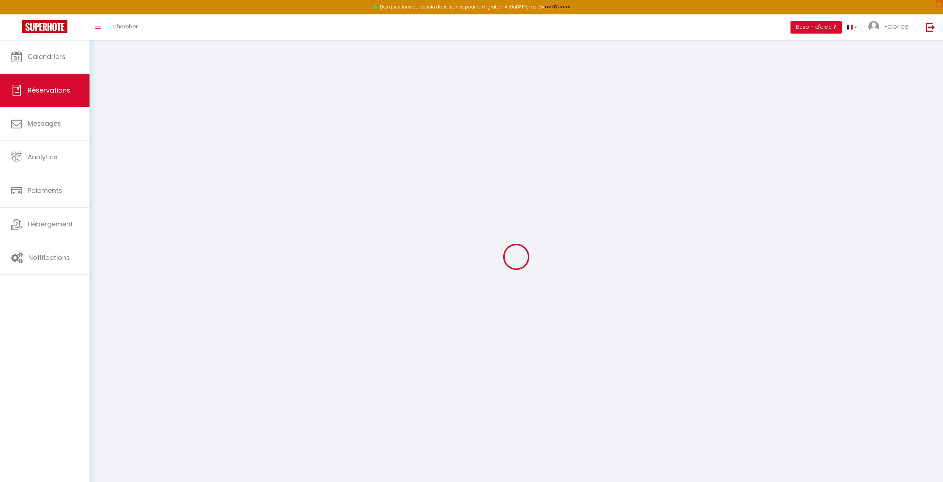
select select
checkbox input "false"
type textarea "Notre arrivée dépendra surtout des conditions de circulation."
select select
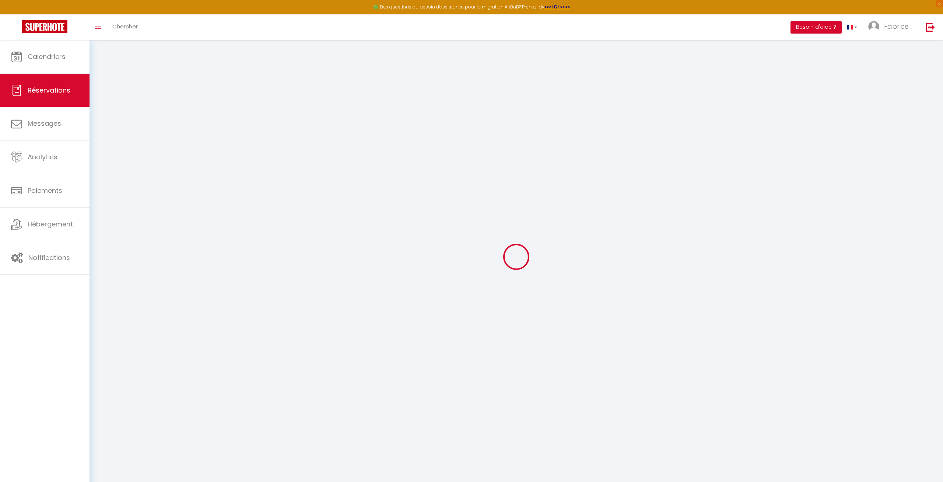
select select
checkbox input "false"
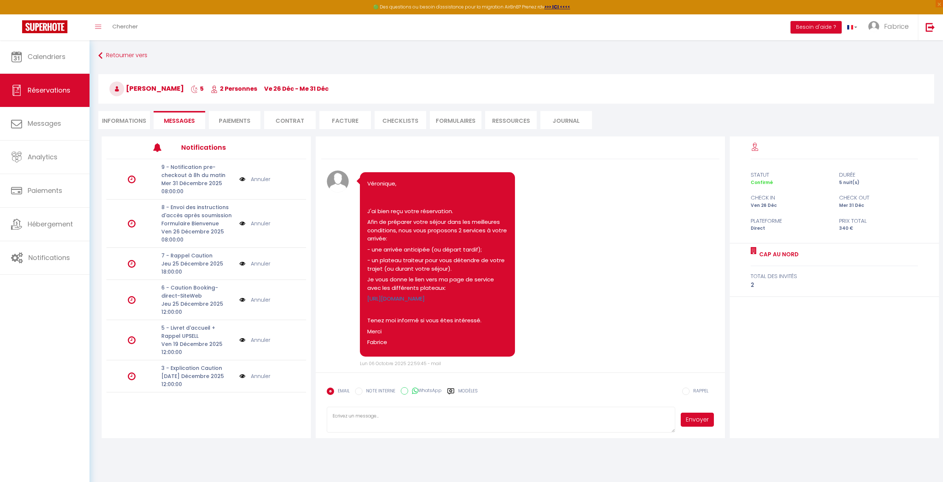
scroll to position [289, 0]
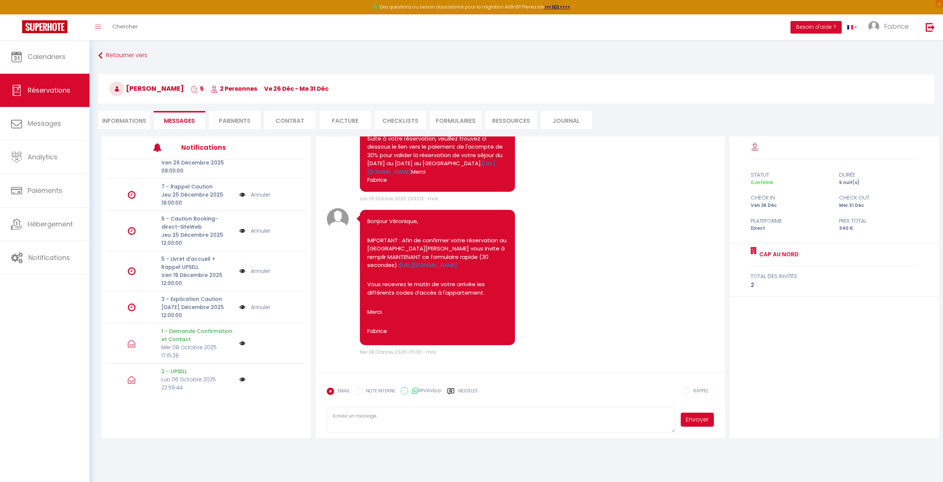
click at [232, 116] on li "Paiements" at bounding box center [235, 120] width 52 height 18
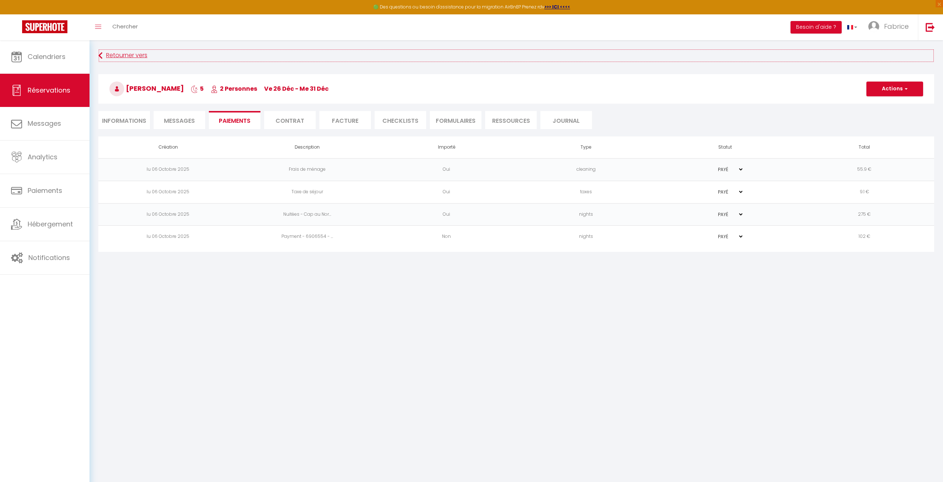
click at [123, 53] on link "Retourner vers" at bounding box center [516, 55] width 836 height 13
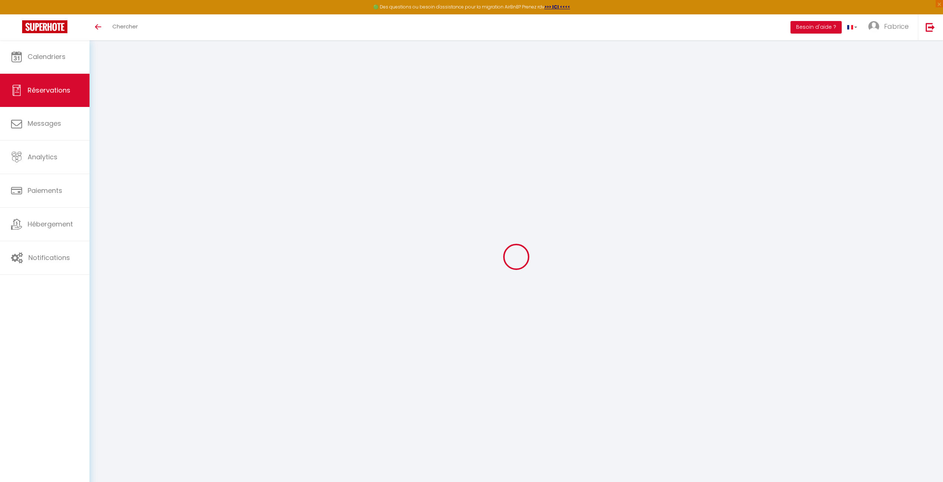
select select
checkbox input "false"
type textarea "Notre arrivée dépendra surtout des conditions de circulation."
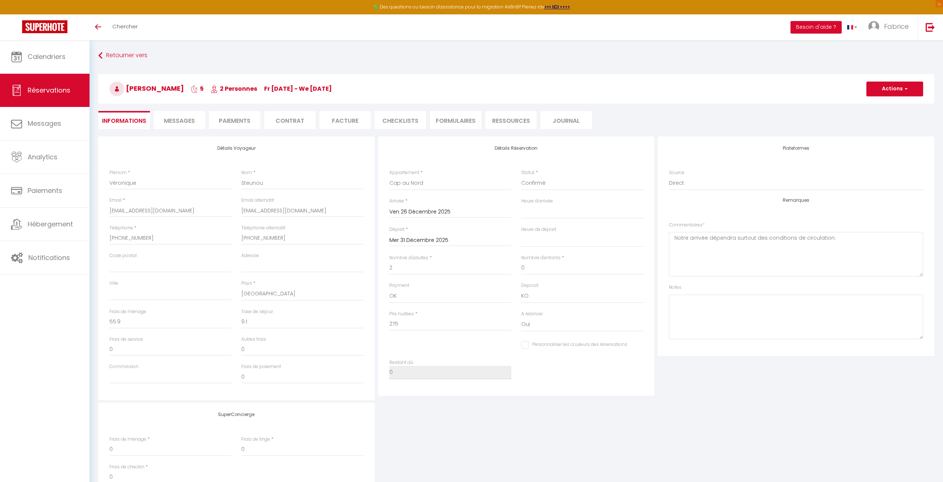
scroll to position [289, 0]
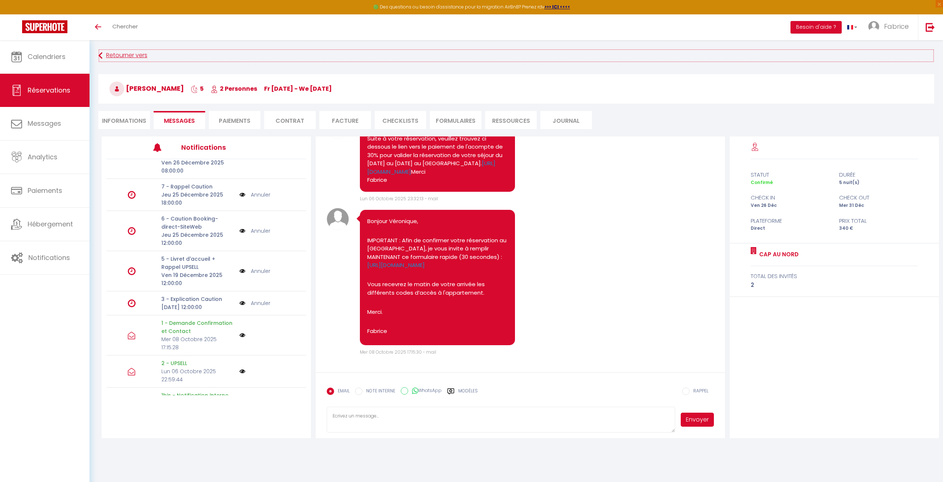
click at [121, 55] on link "Retourner vers" at bounding box center [516, 55] width 836 height 13
select select "not_cancelled"
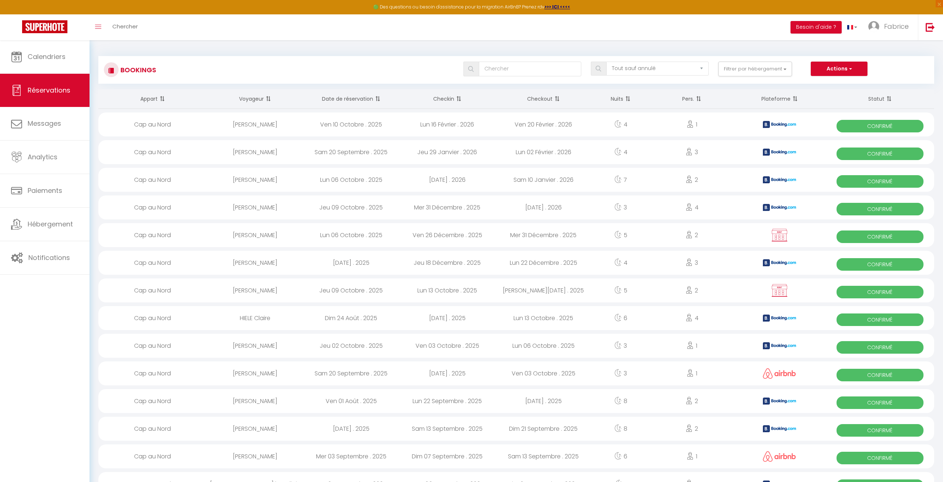
click at [365, 291] on div "Jeu 09 Octobre . 2025" at bounding box center [351, 290] width 96 height 24
select select "OK"
select select "KO"
select select "1"
select select "0"
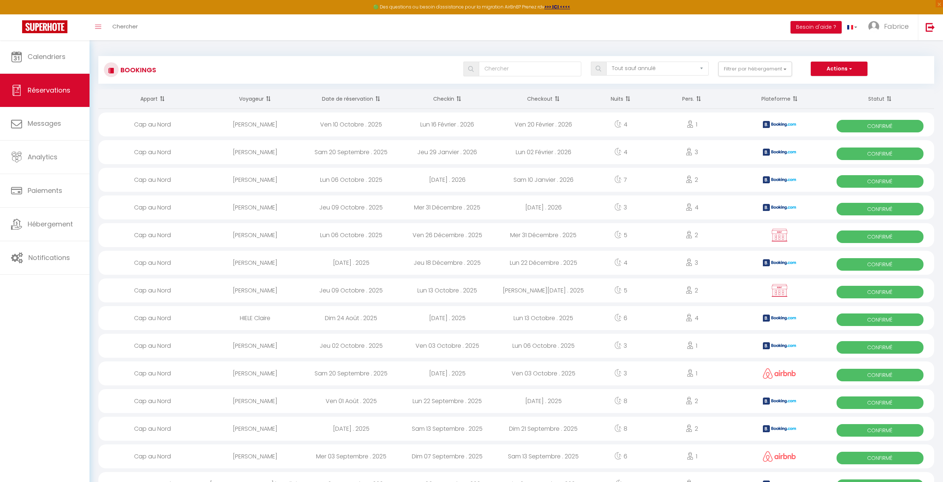
select select "1"
select select
select select "10070"
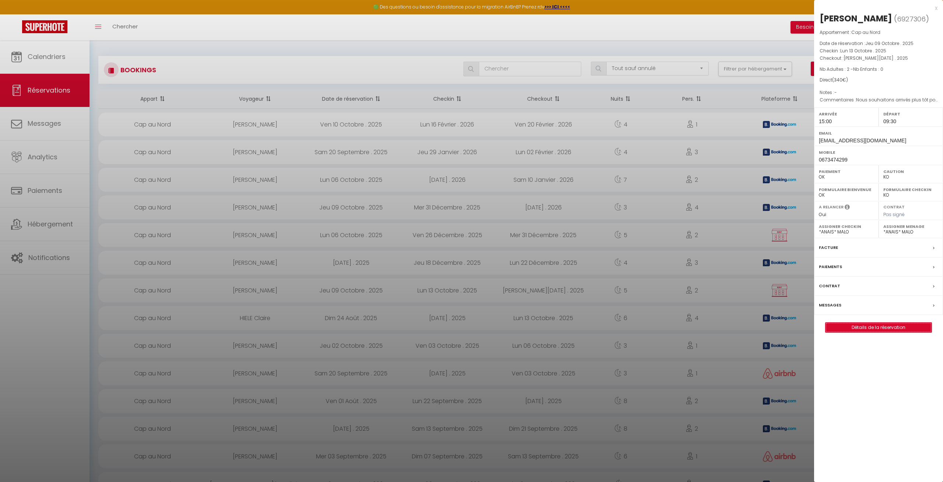
click at [849, 326] on link "Détails de la réservation" at bounding box center [879, 327] width 106 height 10
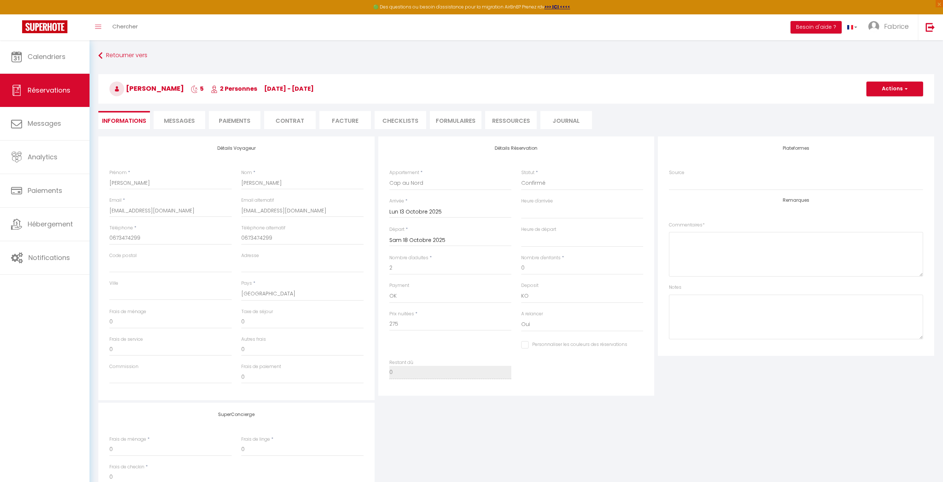
select select
checkbox input "false"
select select
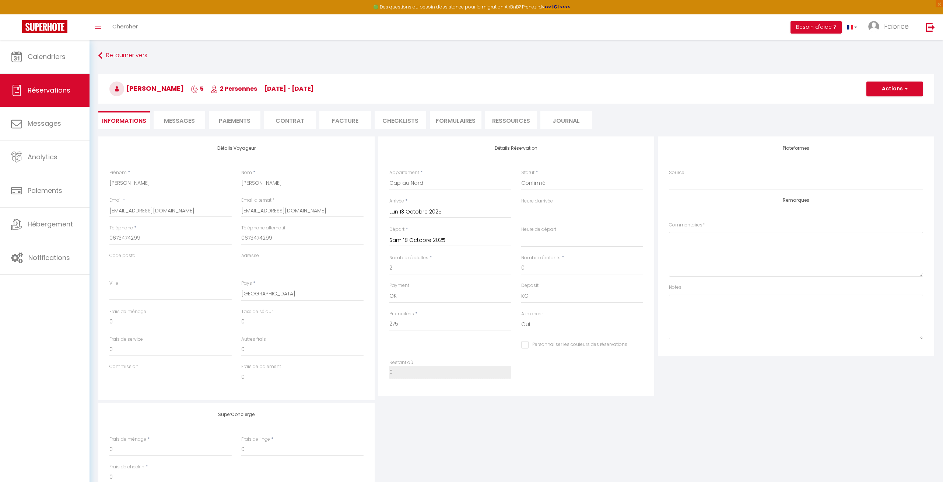
checkbox input "false"
type textarea "Nous souhaitons arrivés plus tôt pour déposer les affaires valise etc...."
type input "55.9"
type input "9.1"
select select
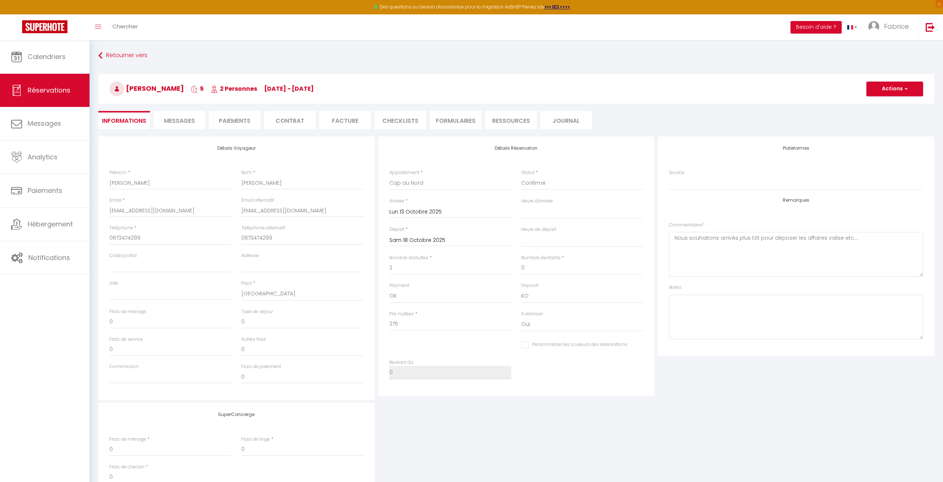
select select
checkbox input "false"
select select "15:00"
select select "09:30"
click at [242, 119] on li "Paiements" at bounding box center [235, 120] width 52 height 18
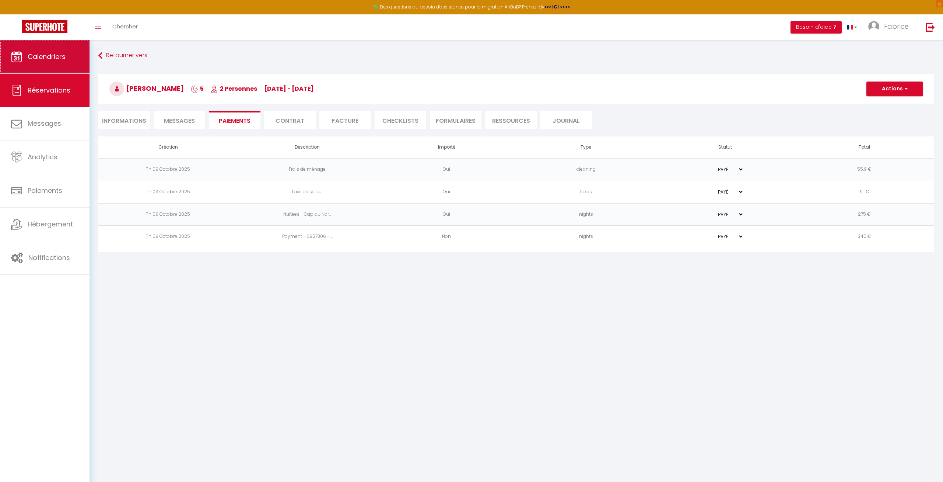
click at [46, 52] on link "Calendriers" at bounding box center [45, 56] width 90 height 33
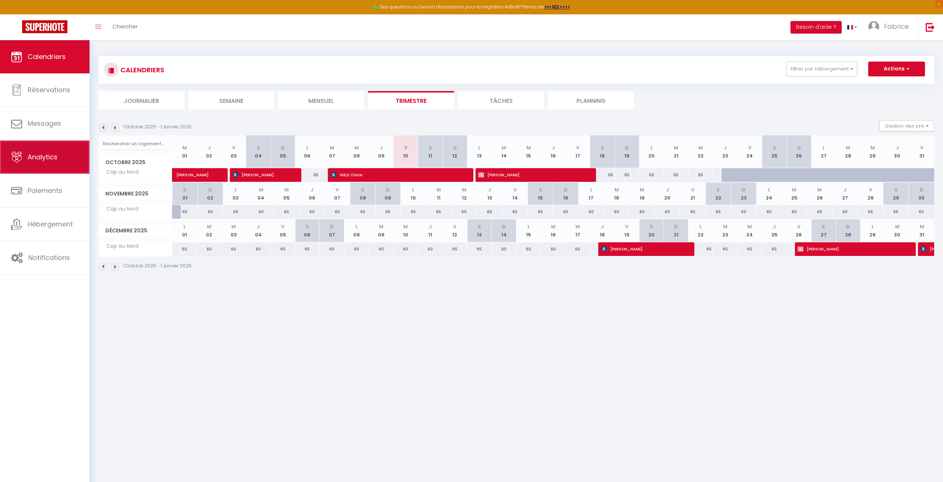
click at [59, 163] on link "Analytics" at bounding box center [45, 156] width 90 height 33
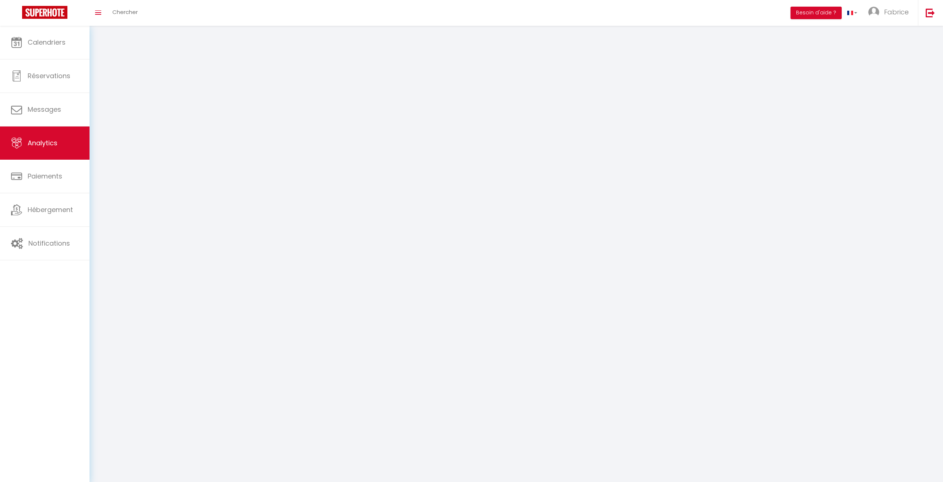
select select "2025"
select select "10"
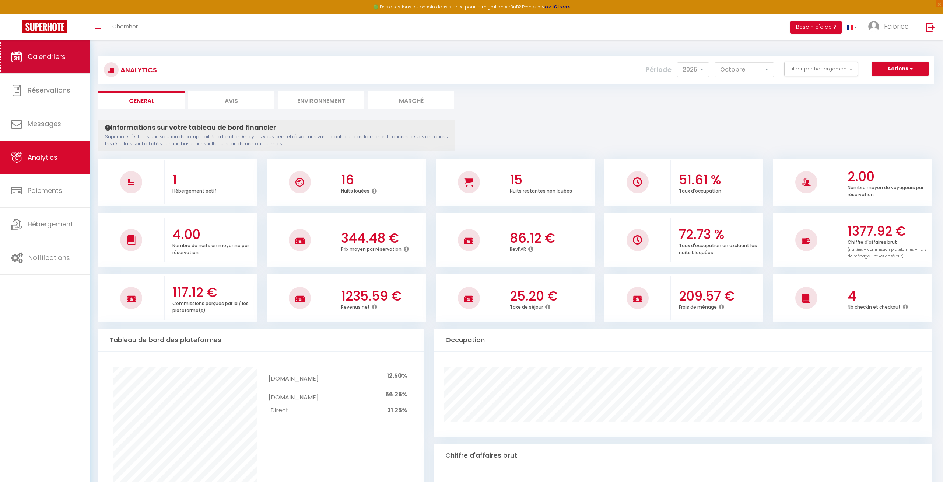
click at [44, 56] on span "Calendriers" at bounding box center [47, 56] width 38 height 9
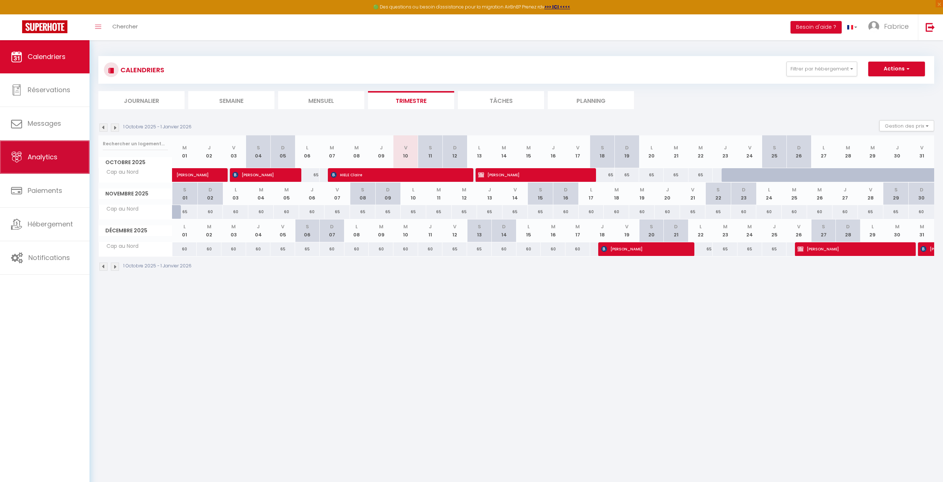
click at [50, 161] on span "Analytics" at bounding box center [43, 156] width 30 height 9
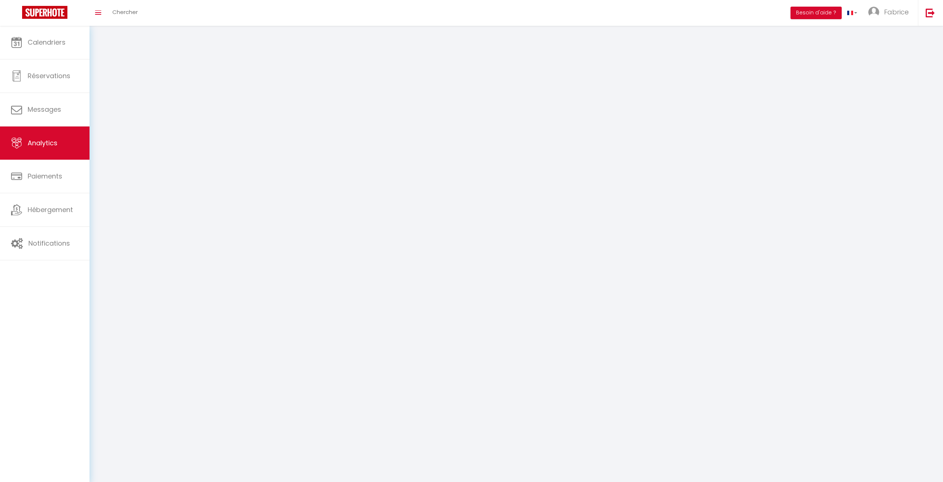
select select "2025"
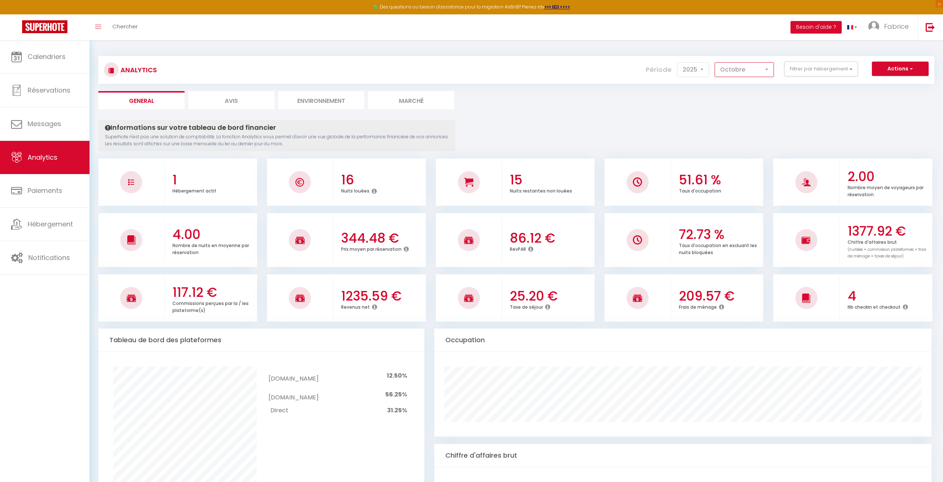
click at [715, 62] on select "[PERSON_NAME] Mars Avril Mai Juin Juillet Août Septembre Octobre Novembre Décem…" at bounding box center [744, 69] width 59 height 15
select select "12"
click option "Décembre" at bounding box center [0, 0] width 0 height 0
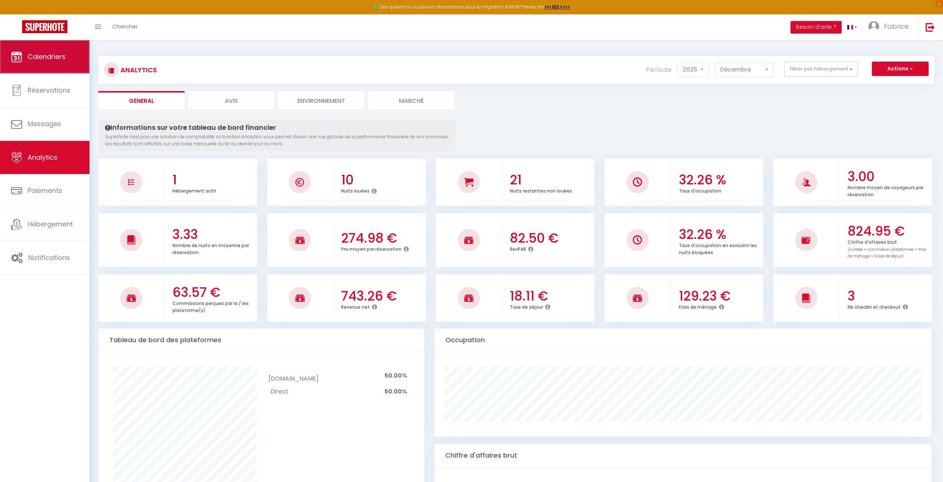
click at [50, 52] on link "Calendriers" at bounding box center [45, 56] width 90 height 33
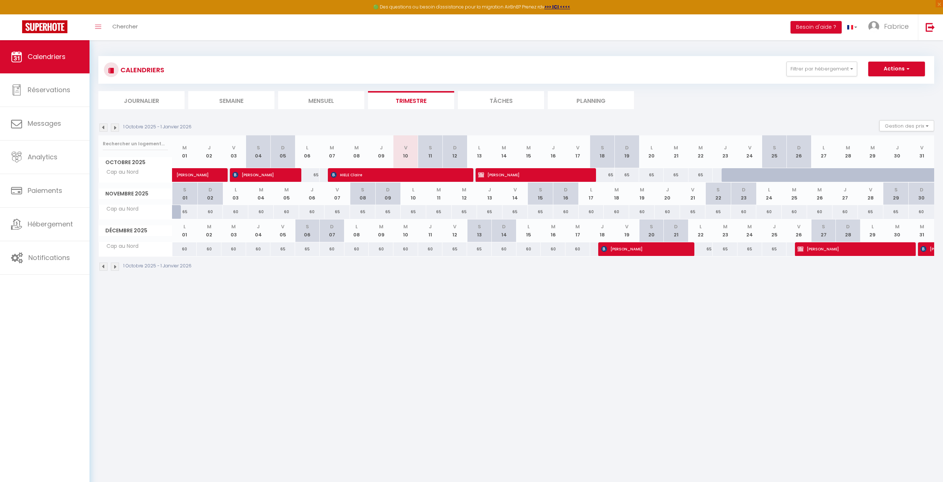
click at [114, 127] on img at bounding box center [115, 127] width 8 height 8
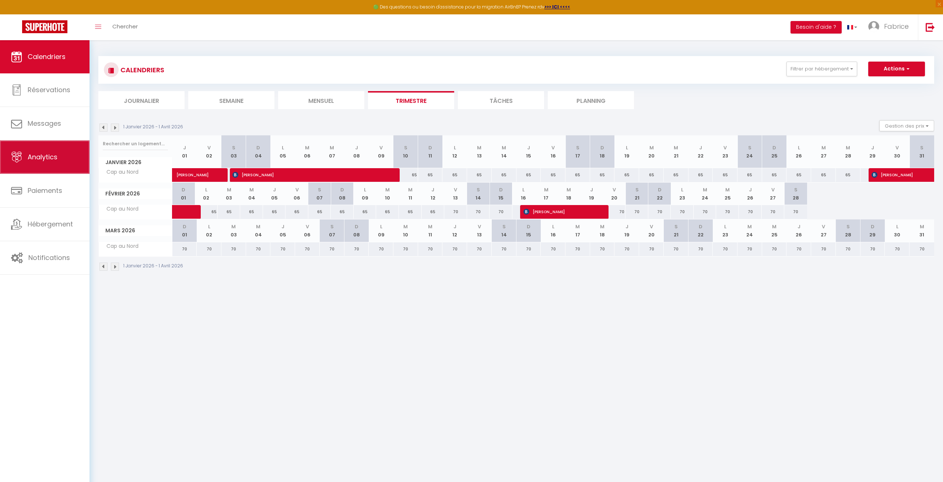
click at [35, 161] on span "Analytics" at bounding box center [43, 156] width 30 height 9
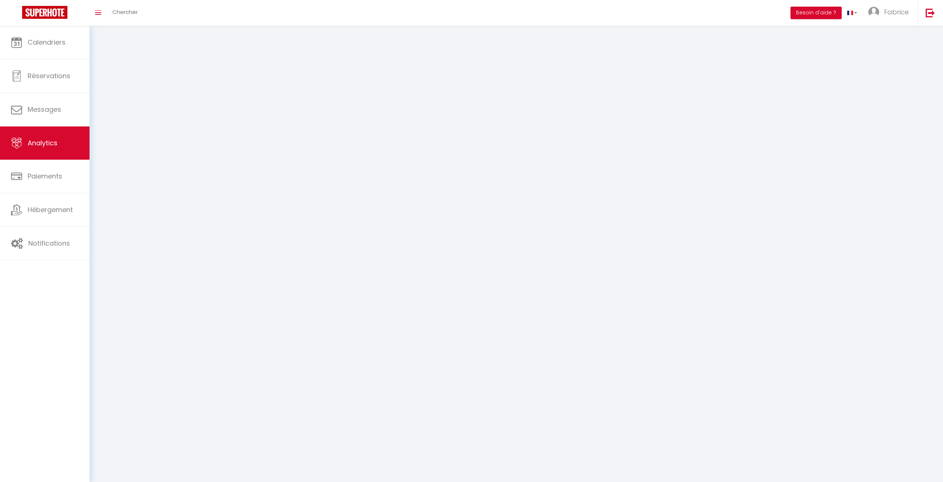
select select "2025"
select select "10"
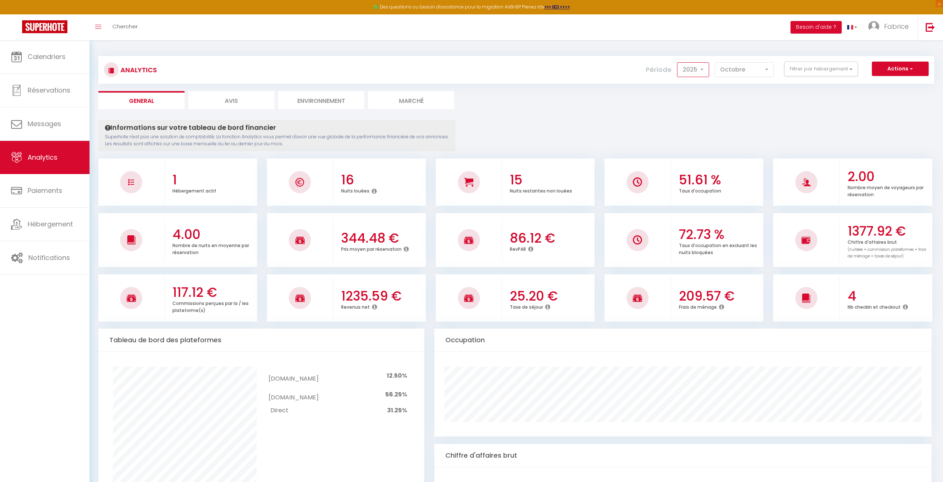
click at [677, 62] on select "2014 2015 2016 2017 2018 2019 2020 2021 2022 2023 2024 2025 2026 2027" at bounding box center [693, 69] width 32 height 15
select select "2026"
click option "2026" at bounding box center [0, 0] width 0 height 0
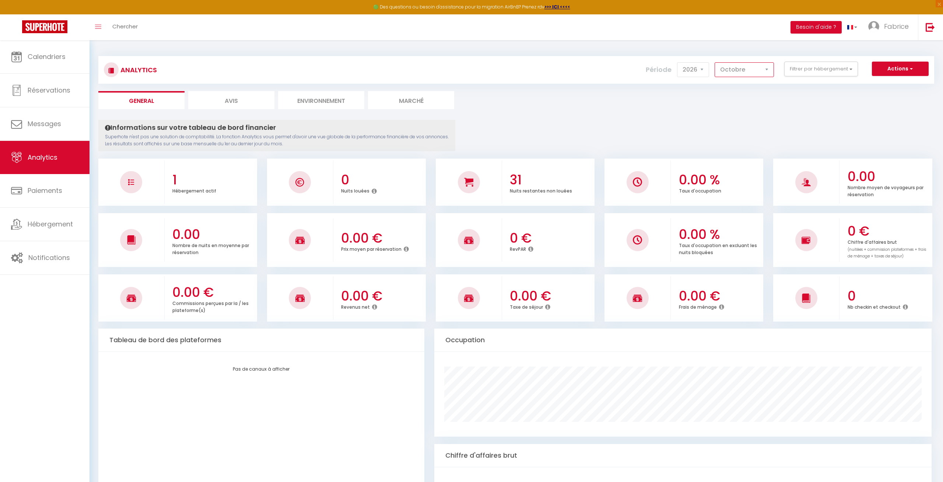
click at [715, 62] on select "[PERSON_NAME] Mars Avril Mai Juin Juillet Août Septembre Octobre Novembre Décem…" at bounding box center [744, 69] width 59 height 15
click option "Janvier" at bounding box center [0, 0] width 0 height 0
click at [715, 62] on select "[PERSON_NAME] Mars Avril Mai Juin Juillet Août Septembre Octobre Novembre Décem…" at bounding box center [744, 69] width 59 height 15
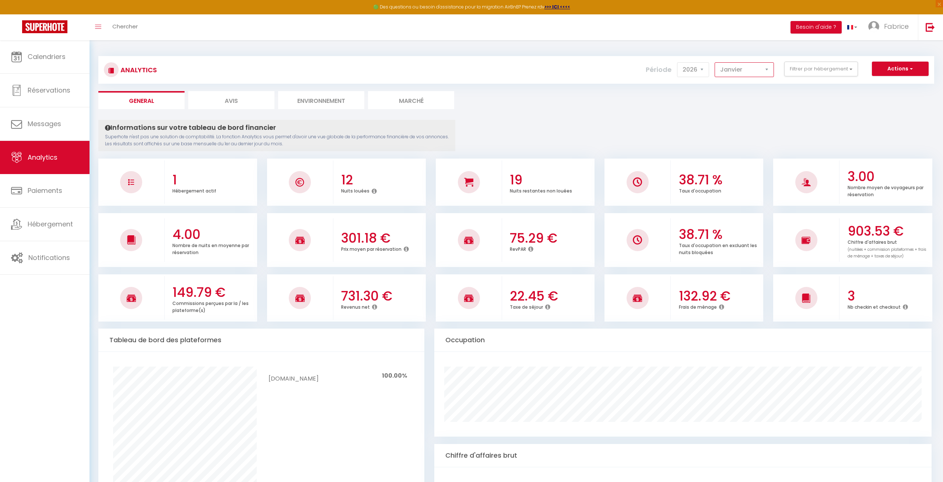
select select "2"
click option "Février" at bounding box center [0, 0] width 0 height 0
